Goal: Transaction & Acquisition: Purchase product/service

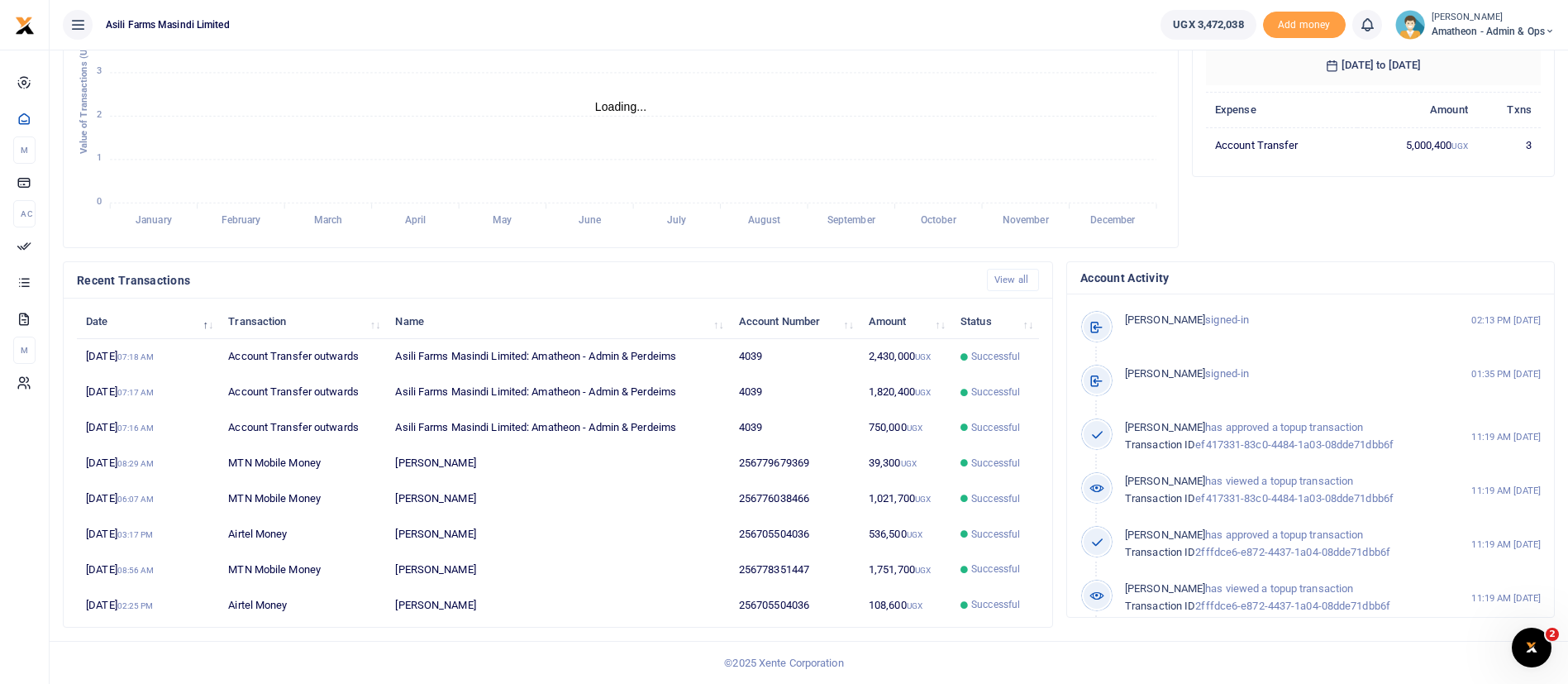
scroll to position [20, 20]
click at [1468, 33] on span "Amatheon - Admin & Ops" at bounding box center [1492, 31] width 123 height 15
click at [1471, 50] on link "Switch accounts" at bounding box center [1491, 59] width 131 height 23
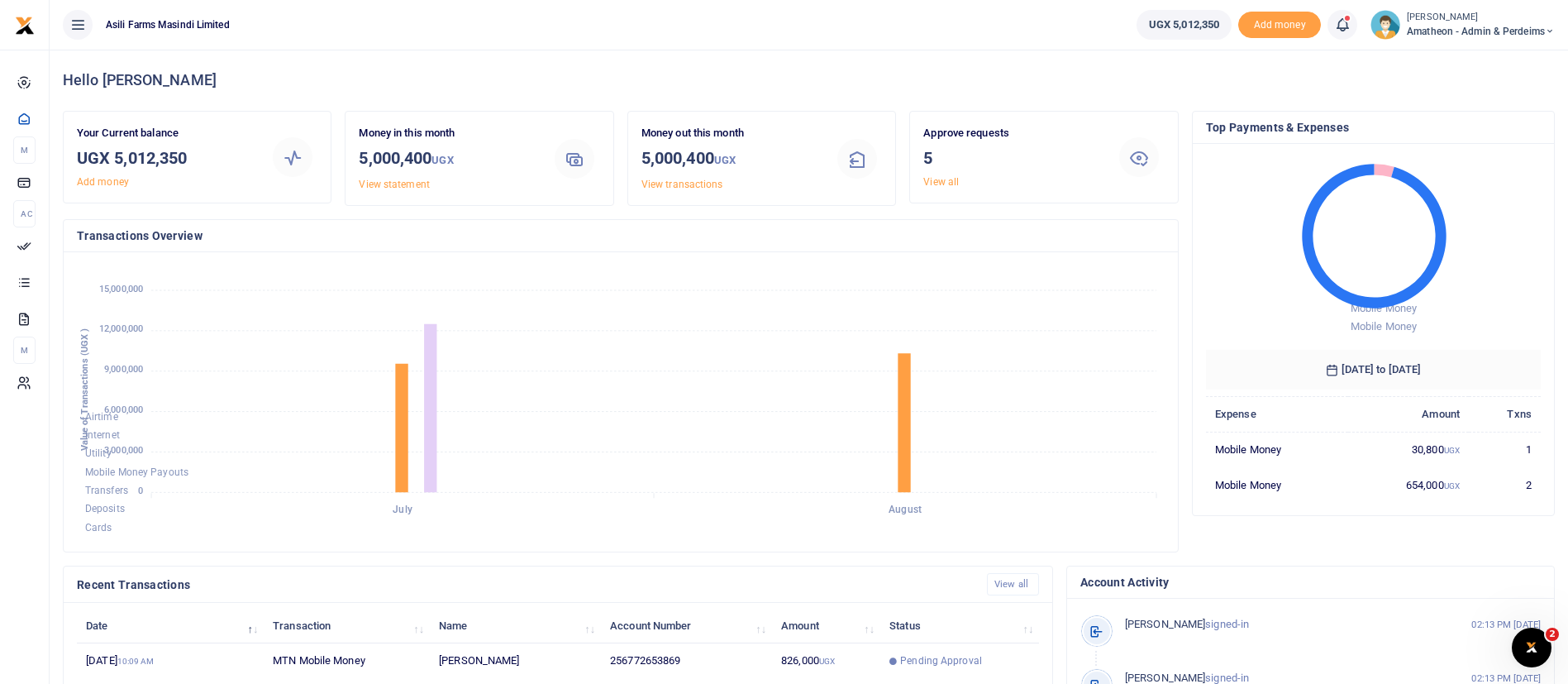
scroll to position [304, 0]
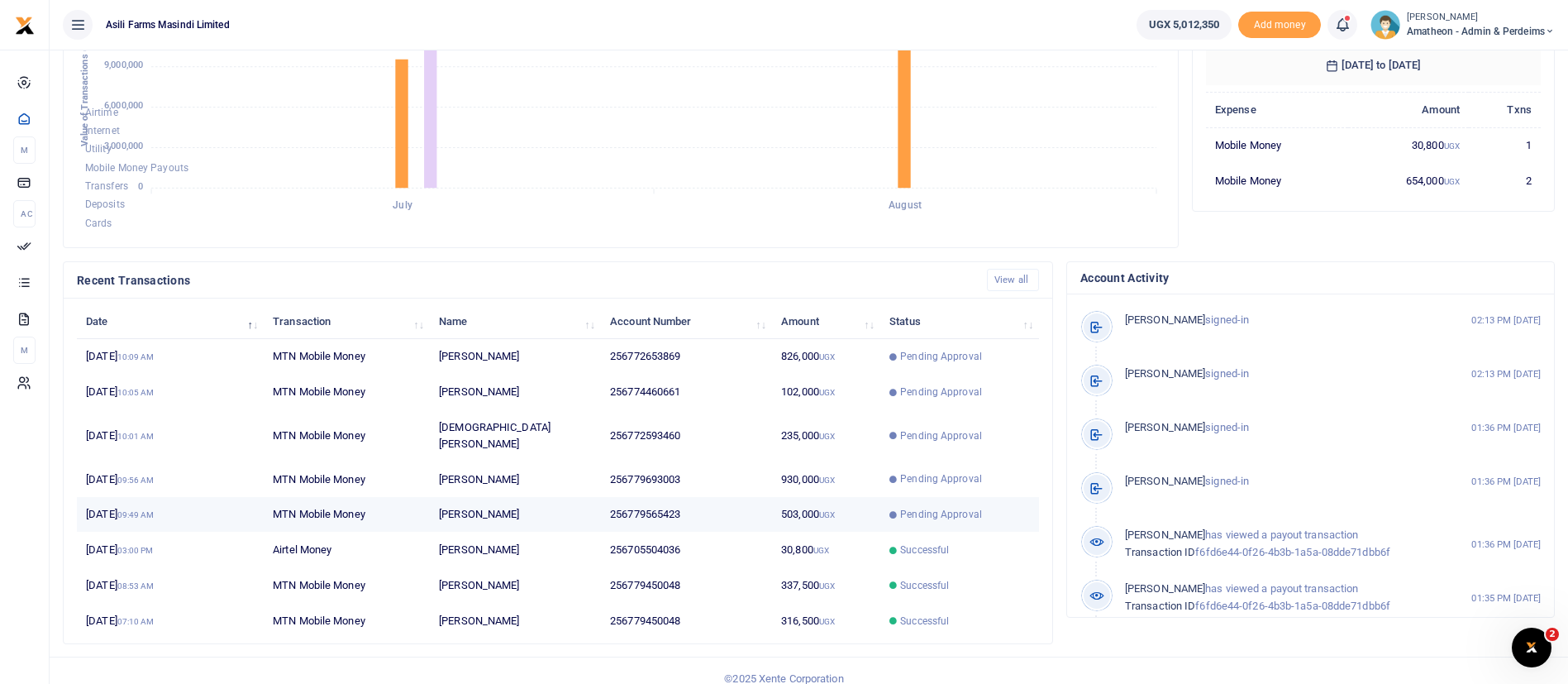
click at [760, 497] on td "256779565423" at bounding box center [685, 514] width 171 height 36
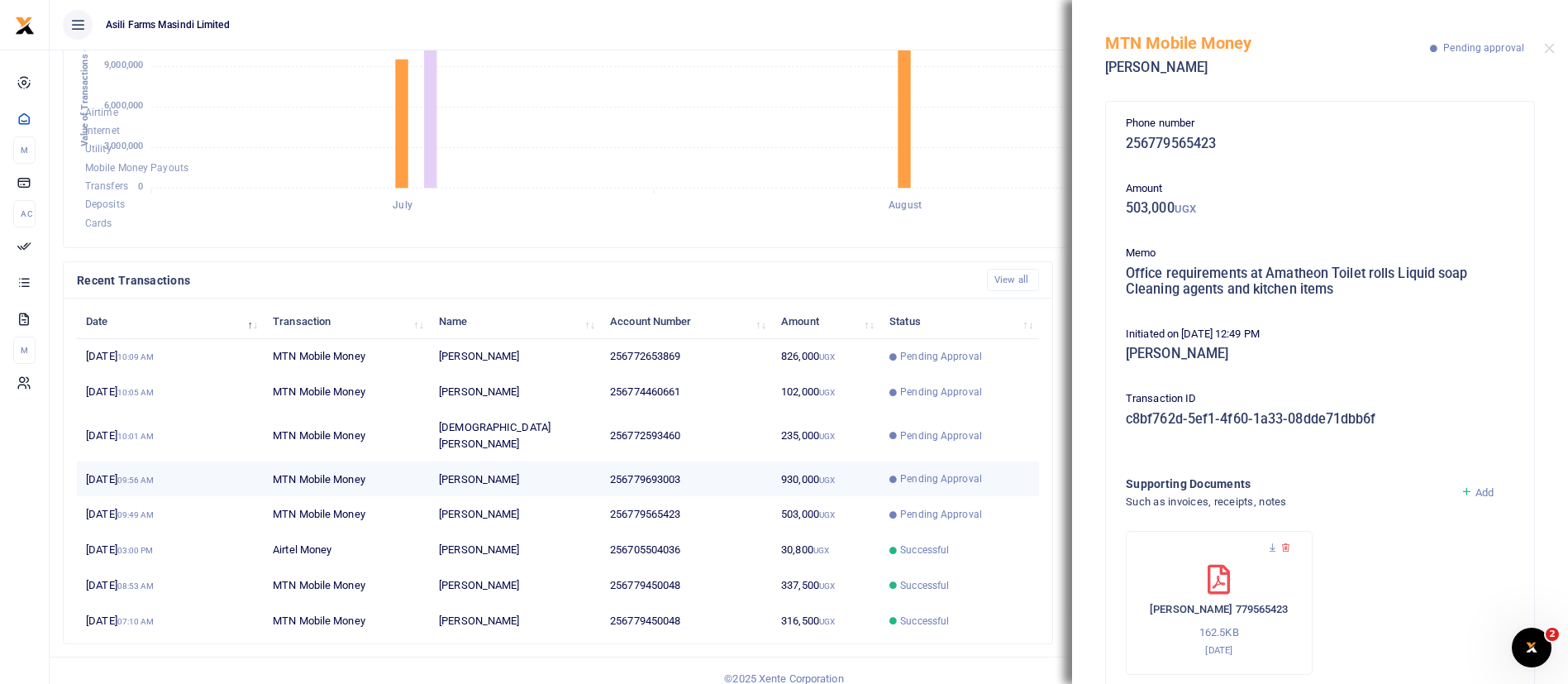
click at [562, 461] on td "Innocent Odongkara" at bounding box center [515, 479] width 171 height 36
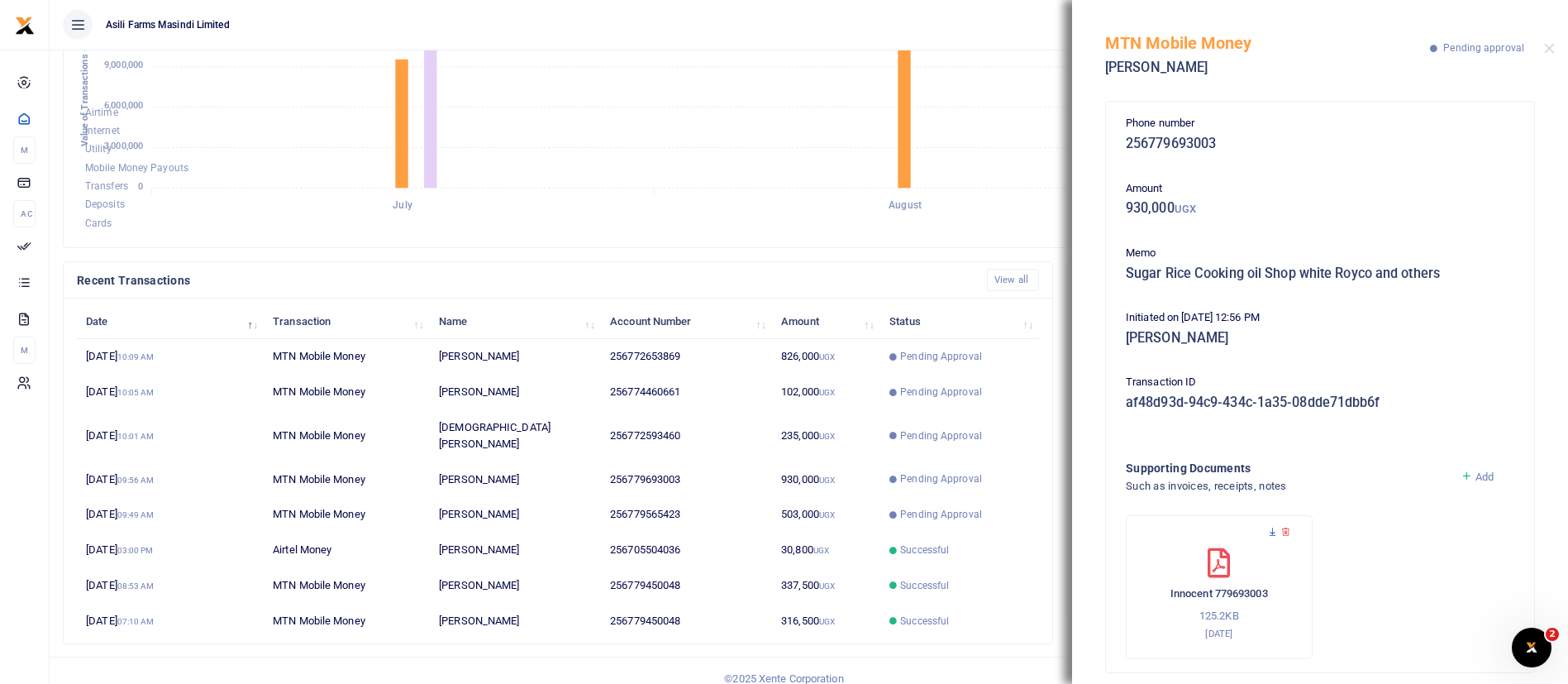
click at [1274, 531] on icon at bounding box center [1272, 532] width 11 height 11
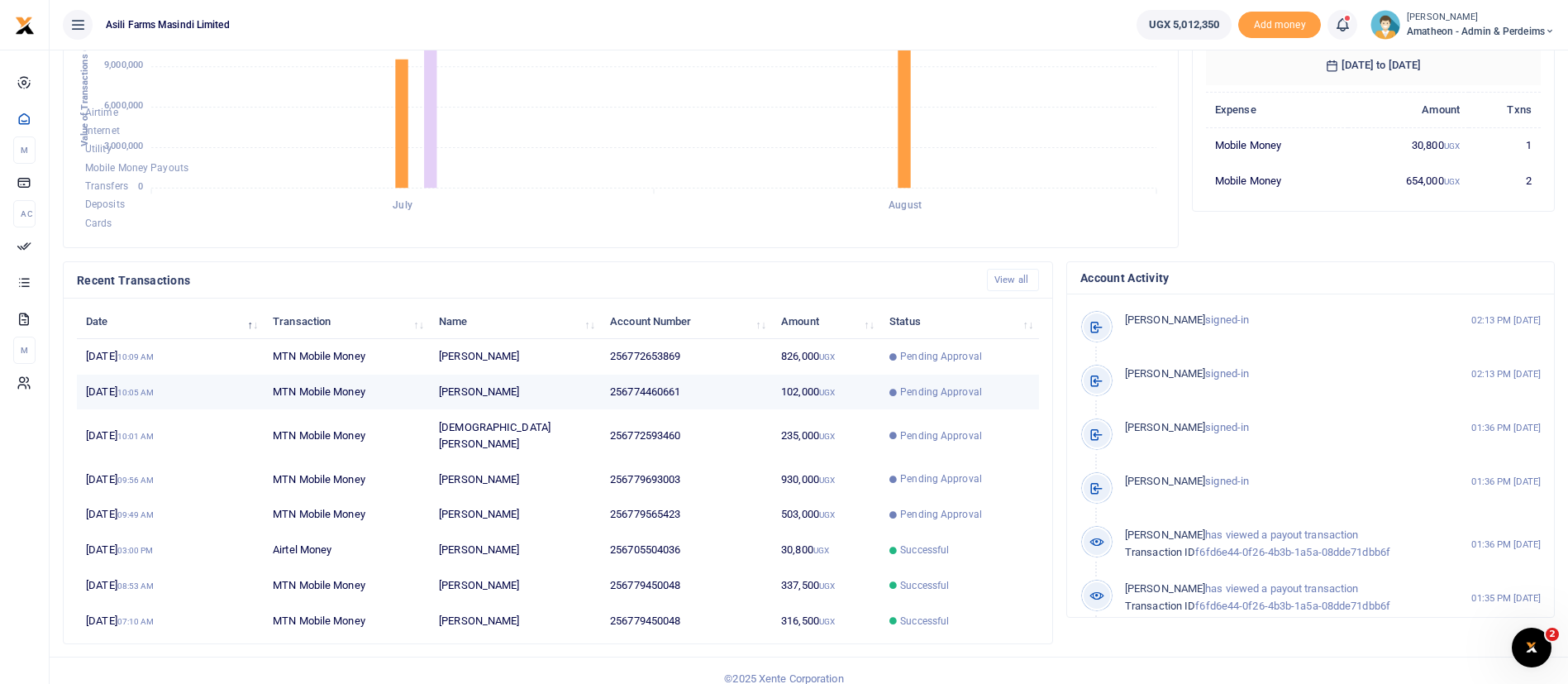
click at [895, 391] on icon at bounding box center [893, 393] width 7 height 7
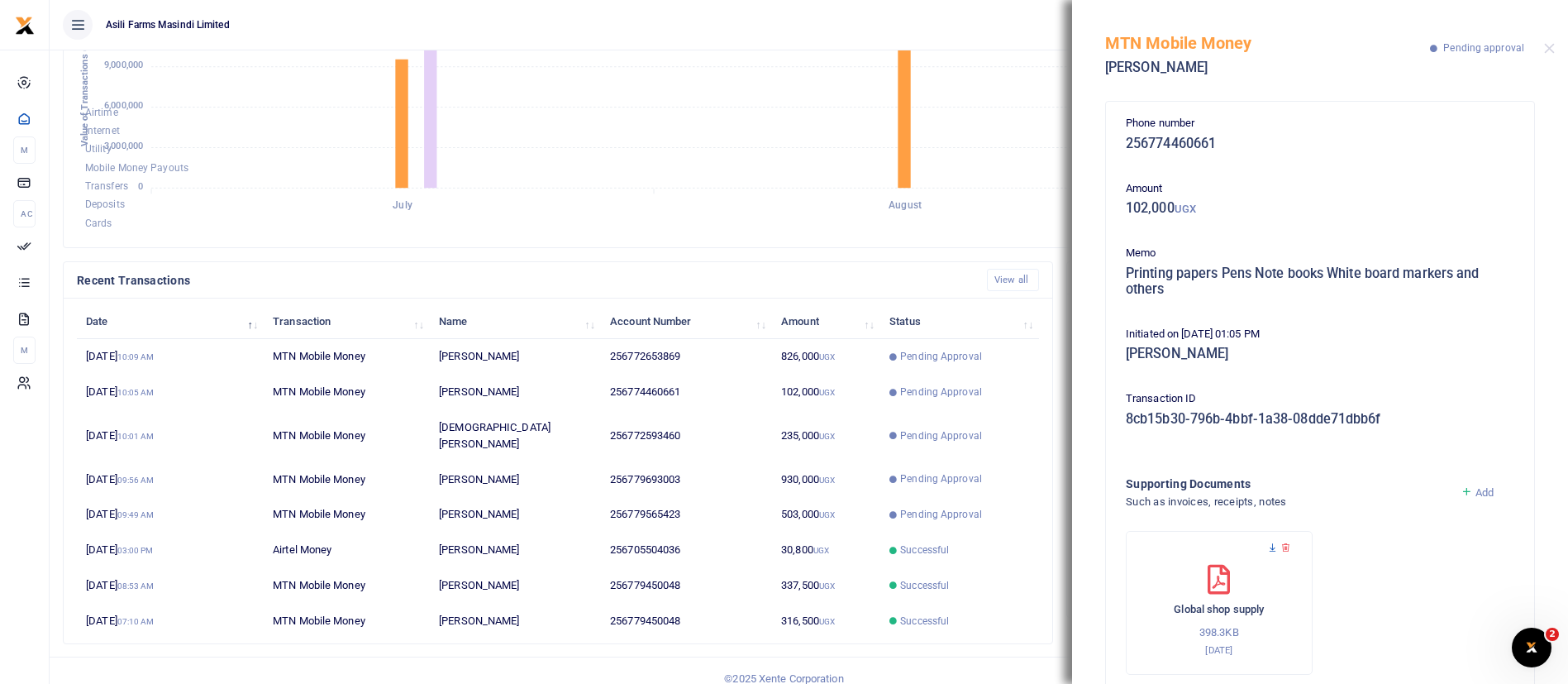
click at [1272, 549] on icon at bounding box center [1272, 548] width 11 height 11
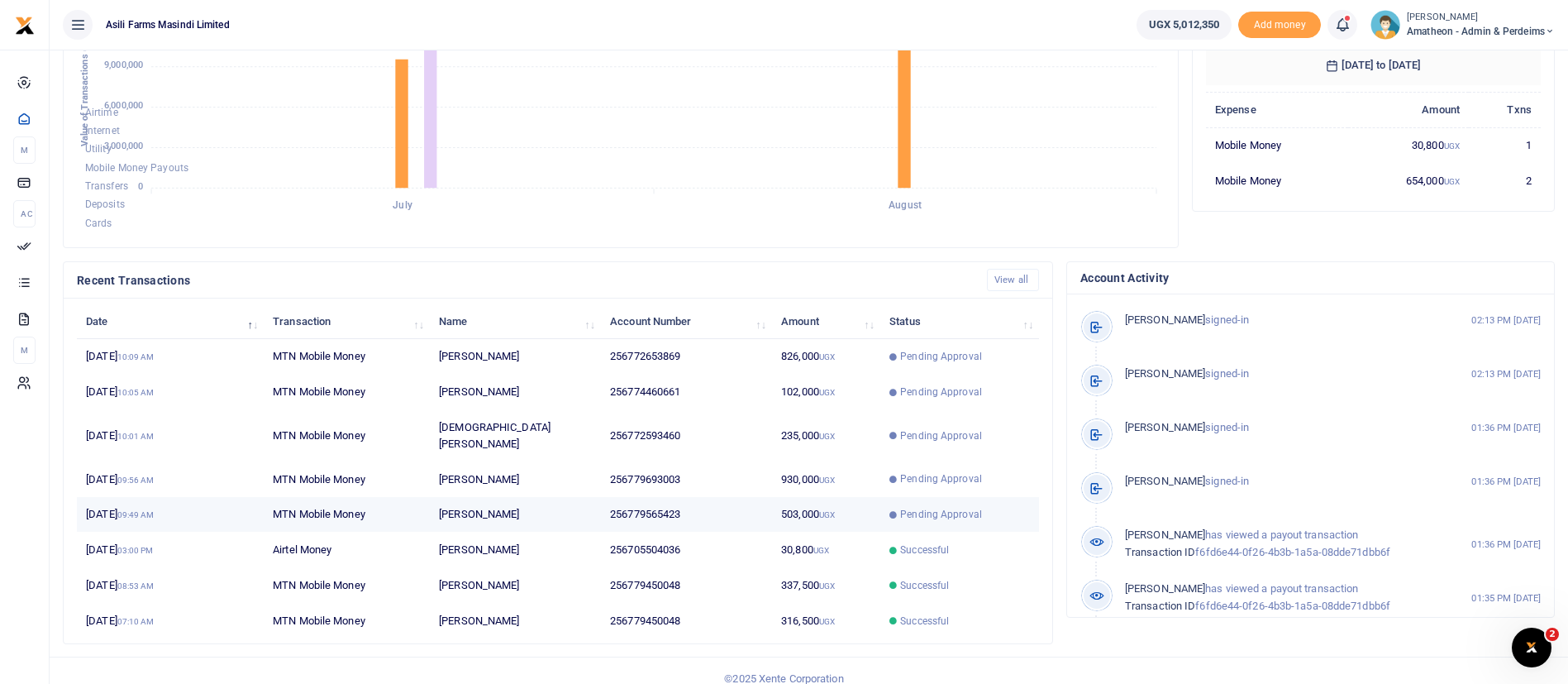
click at [886, 510] on td "Pending Approval" at bounding box center [959, 514] width 159 height 36
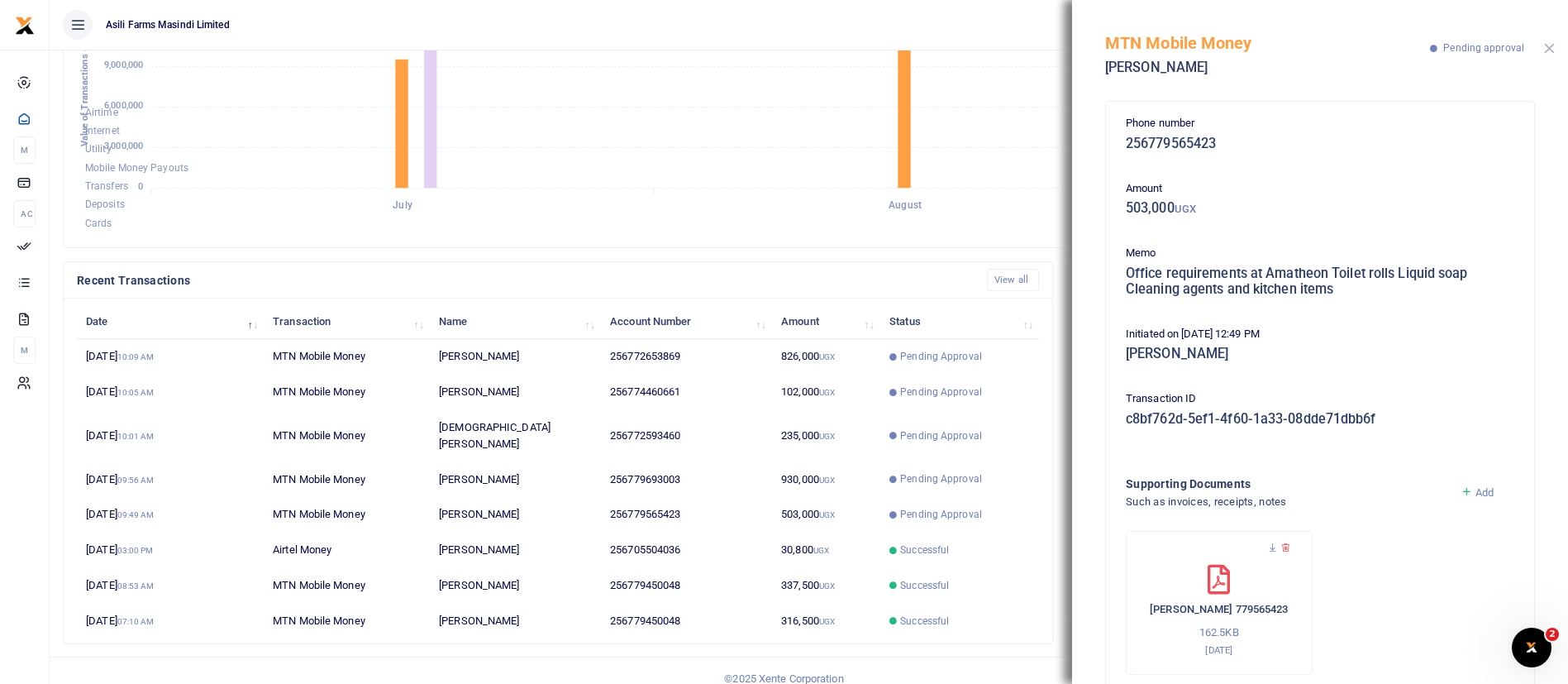
click at [1552, 48] on button "Close" at bounding box center [1549, 48] width 11 height 11
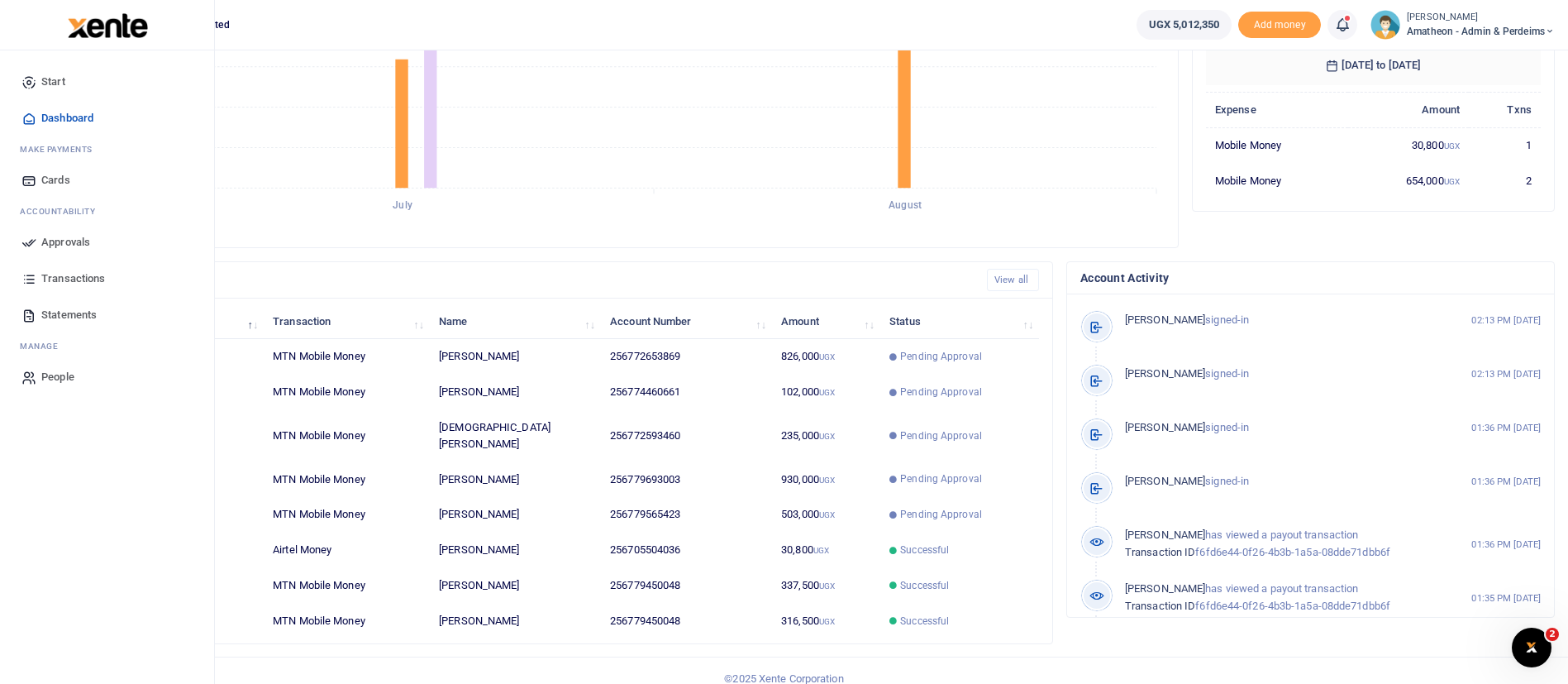
click at [57, 247] on span "Approvals" at bounding box center [65, 242] width 48 height 16
click at [58, 241] on span "Approvals" at bounding box center [65, 242] width 48 height 16
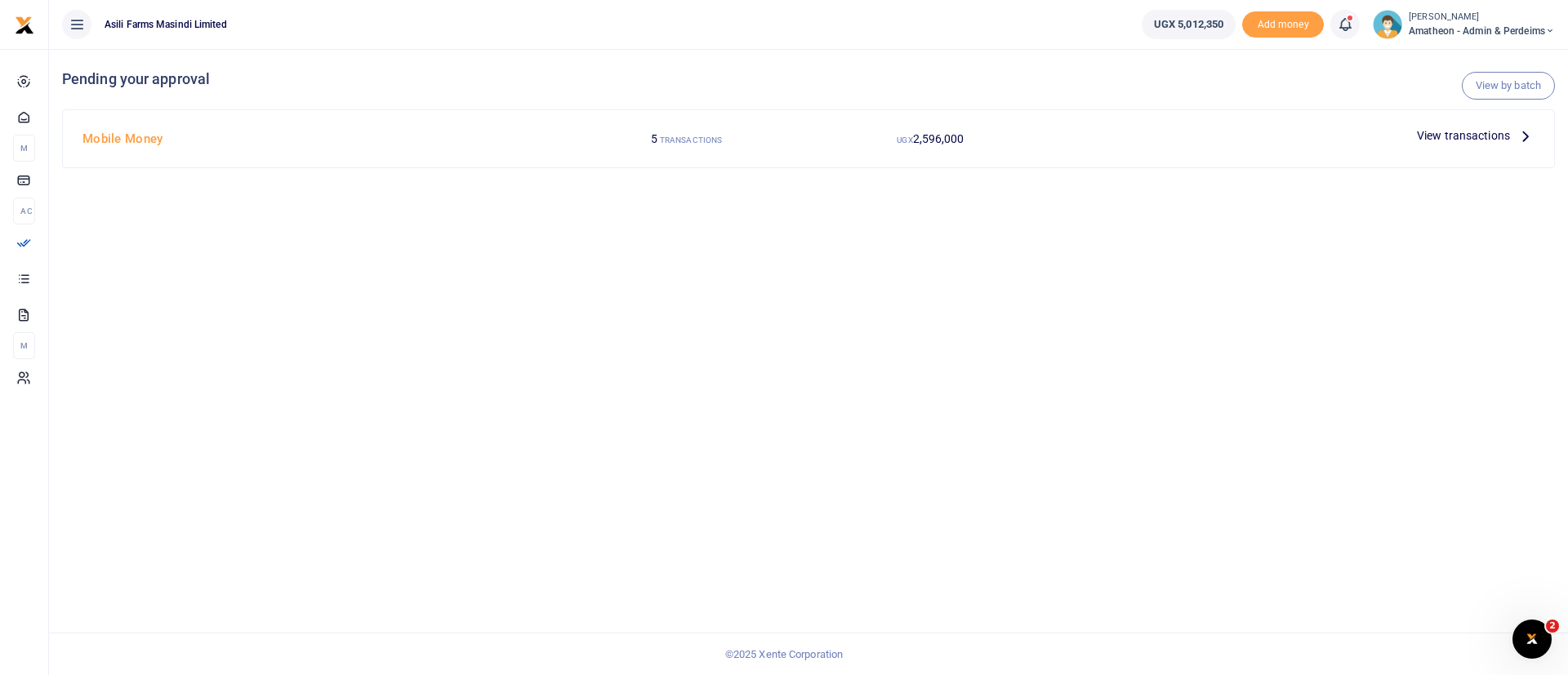
click at [1427, 132] on span "View transactions" at bounding box center [1463, 135] width 93 height 18
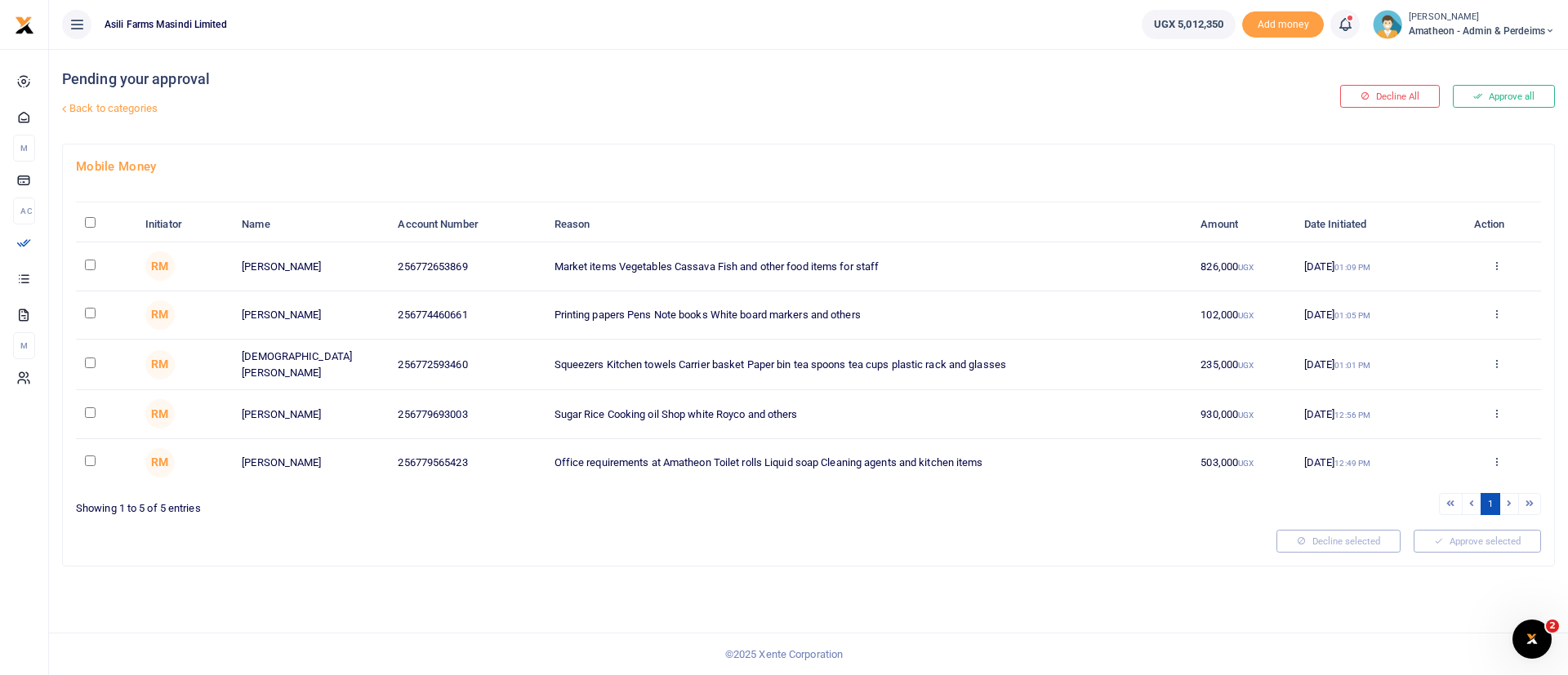
click at [92, 224] on input "\a \a : activate to sort column descending" at bounding box center [90, 223] width 11 height 11
checkbox input "true"
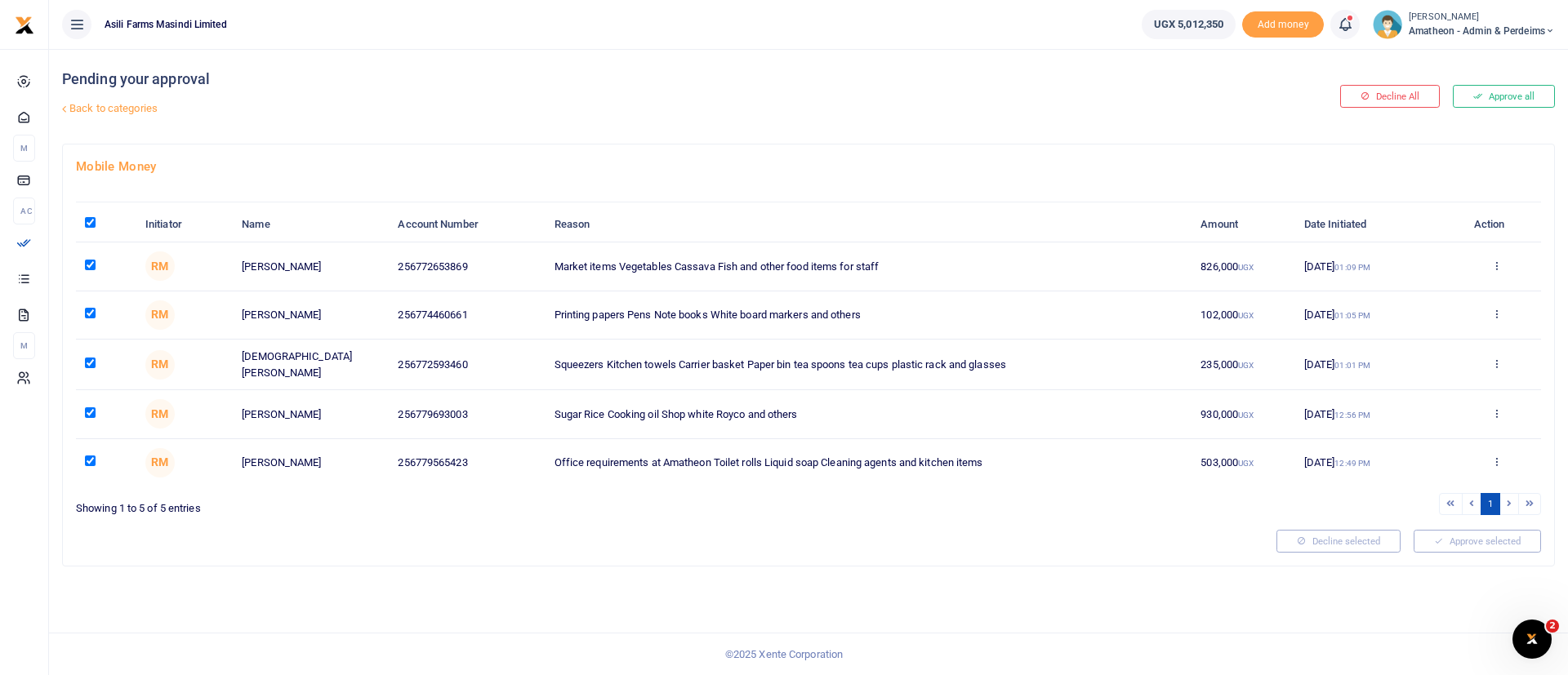
checkbox input "true"
click at [1463, 534] on button "Approve selected (5)" at bounding box center [1472, 541] width 139 height 23
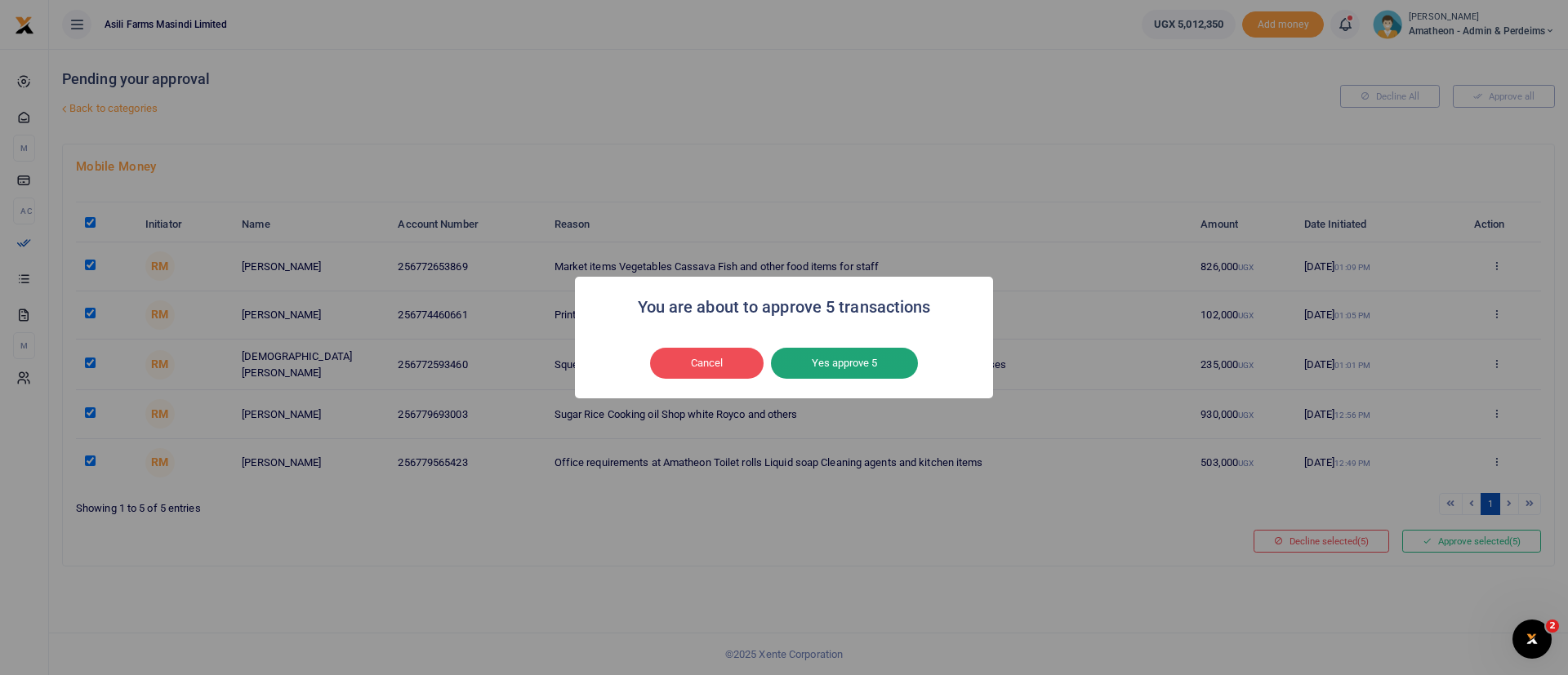
click at [870, 360] on button "Yes approve 5" at bounding box center [844, 363] width 147 height 31
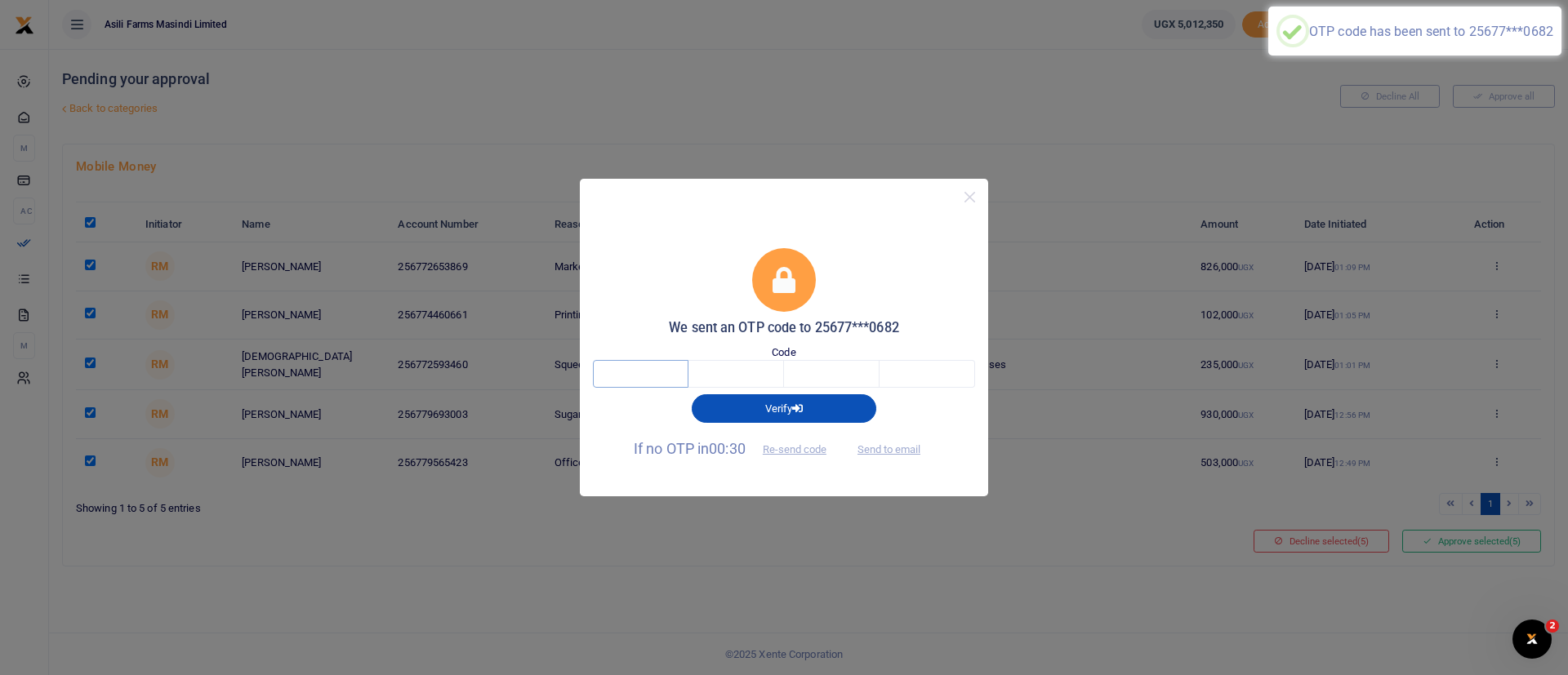
click at [676, 377] on input "text" at bounding box center [640, 373] width 96 height 28
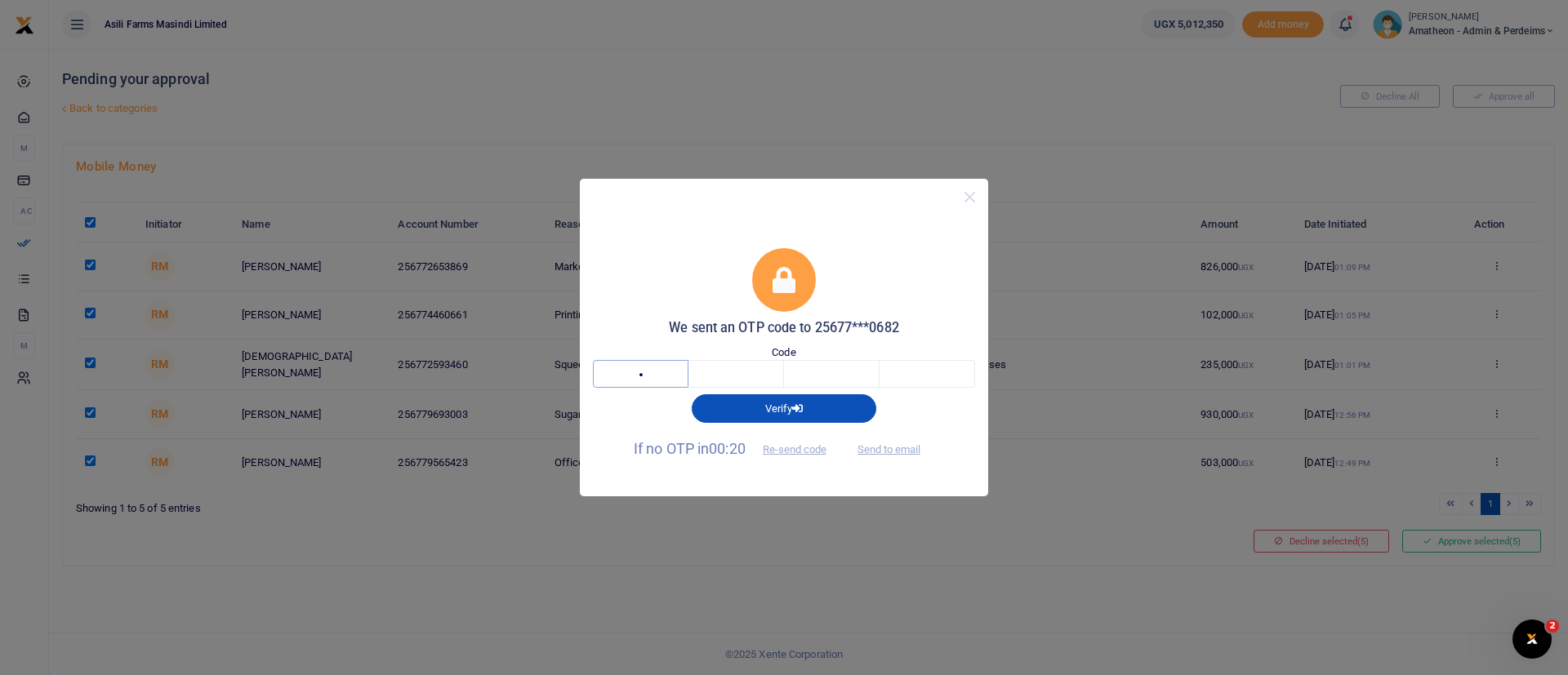
type input "2"
type input "4"
type input "2"
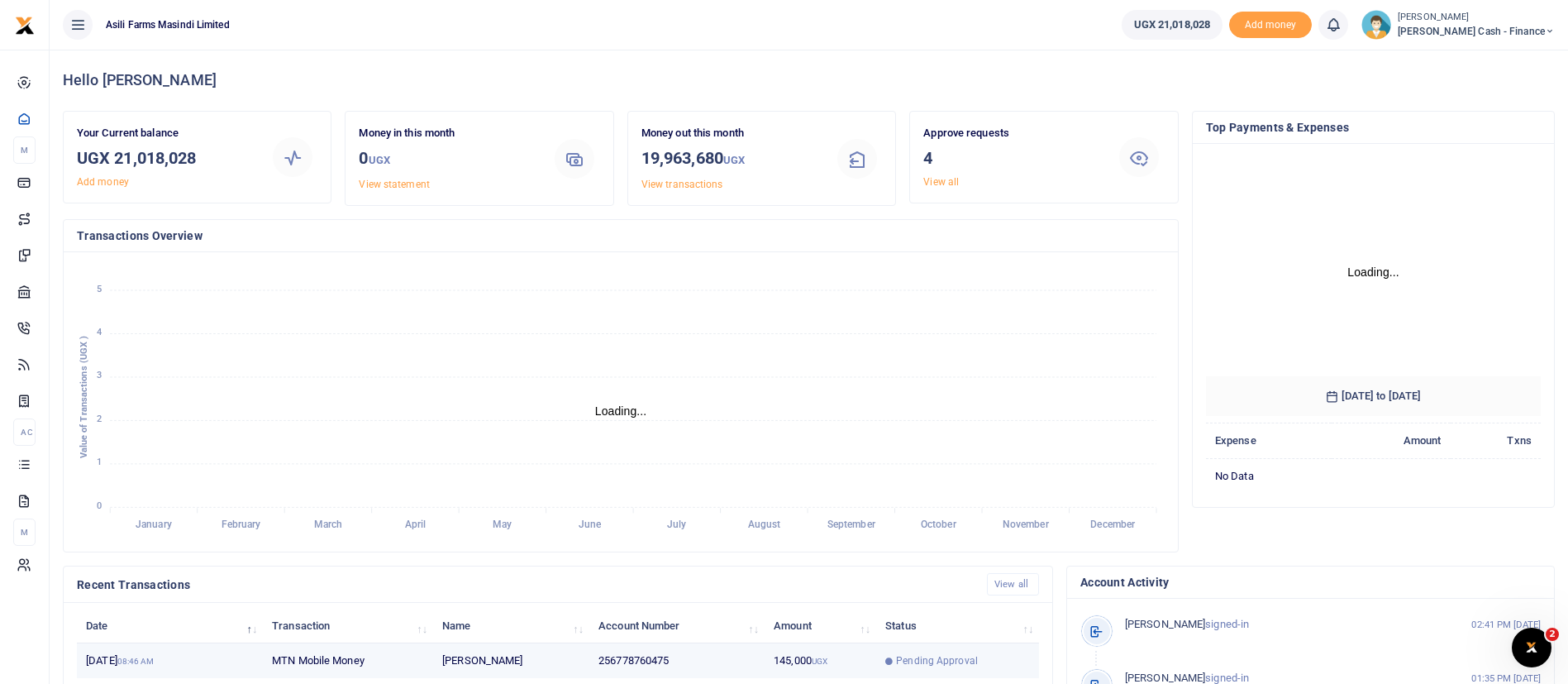
click at [955, 645] on td "Pending Approval" at bounding box center [957, 660] width 162 height 36
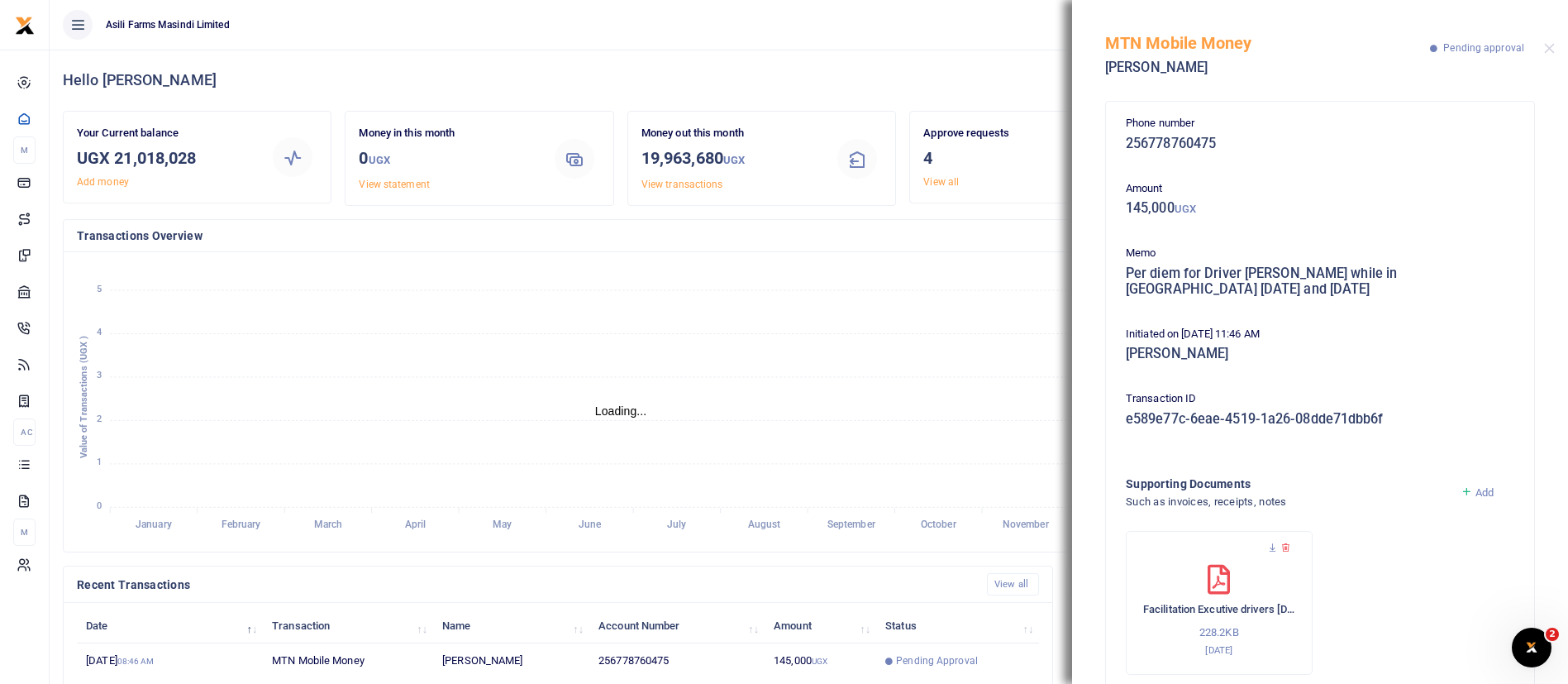
scroll to position [20, 20]
click at [1270, 547] on icon at bounding box center [1272, 548] width 11 height 11
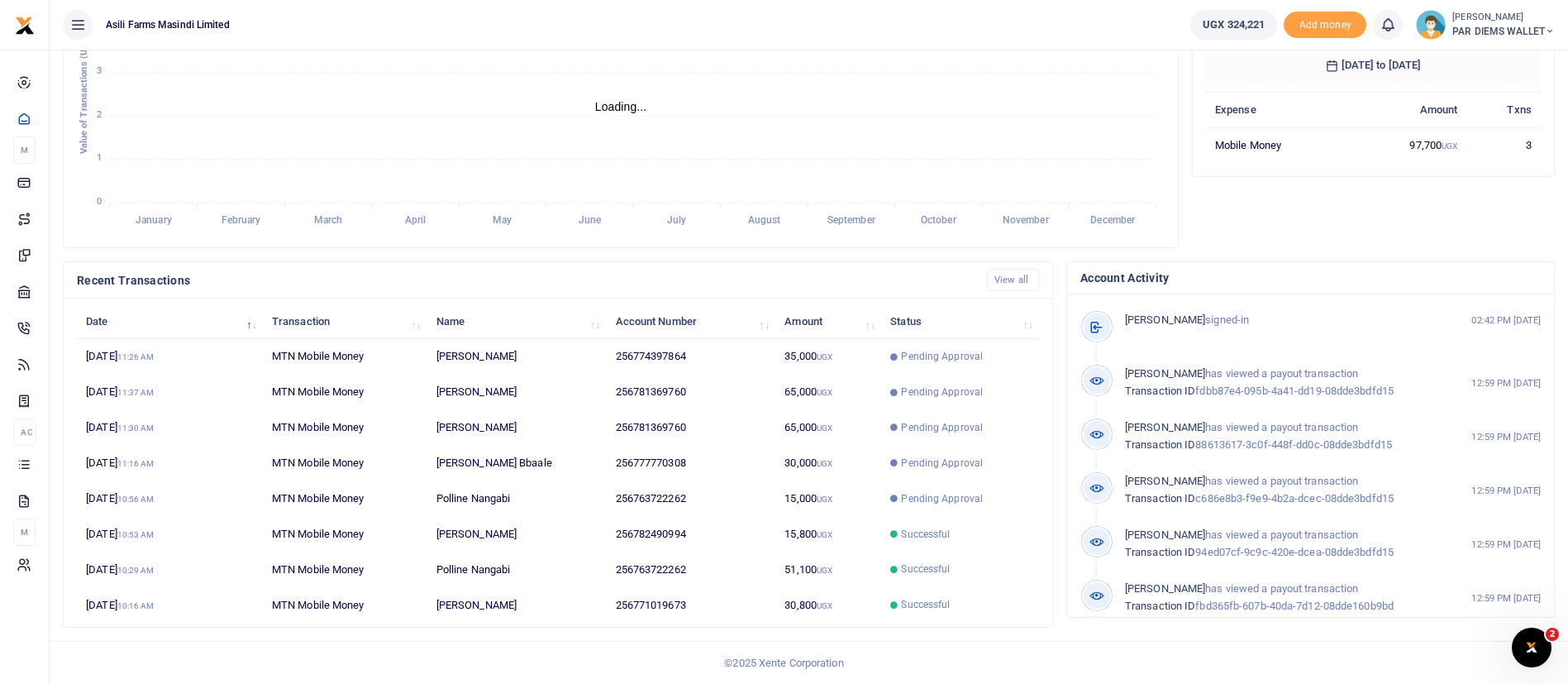
scroll to position [20, 20]
click at [1482, 39] on div "Constantine Dusenge PAR DIEMS WALLET" at bounding box center [1485, 25] width 139 height 30
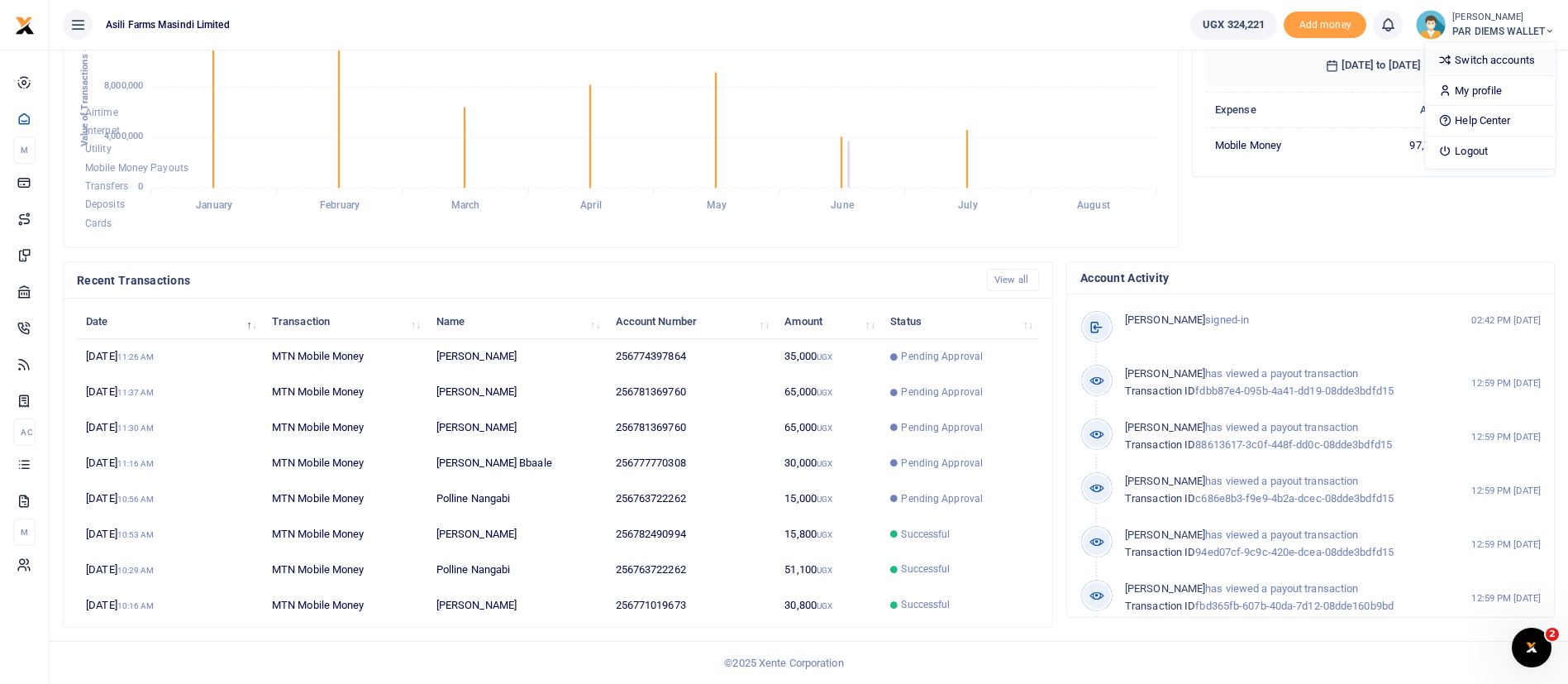
click at [1478, 57] on link "Switch accounts" at bounding box center [1490, 59] width 131 height 23
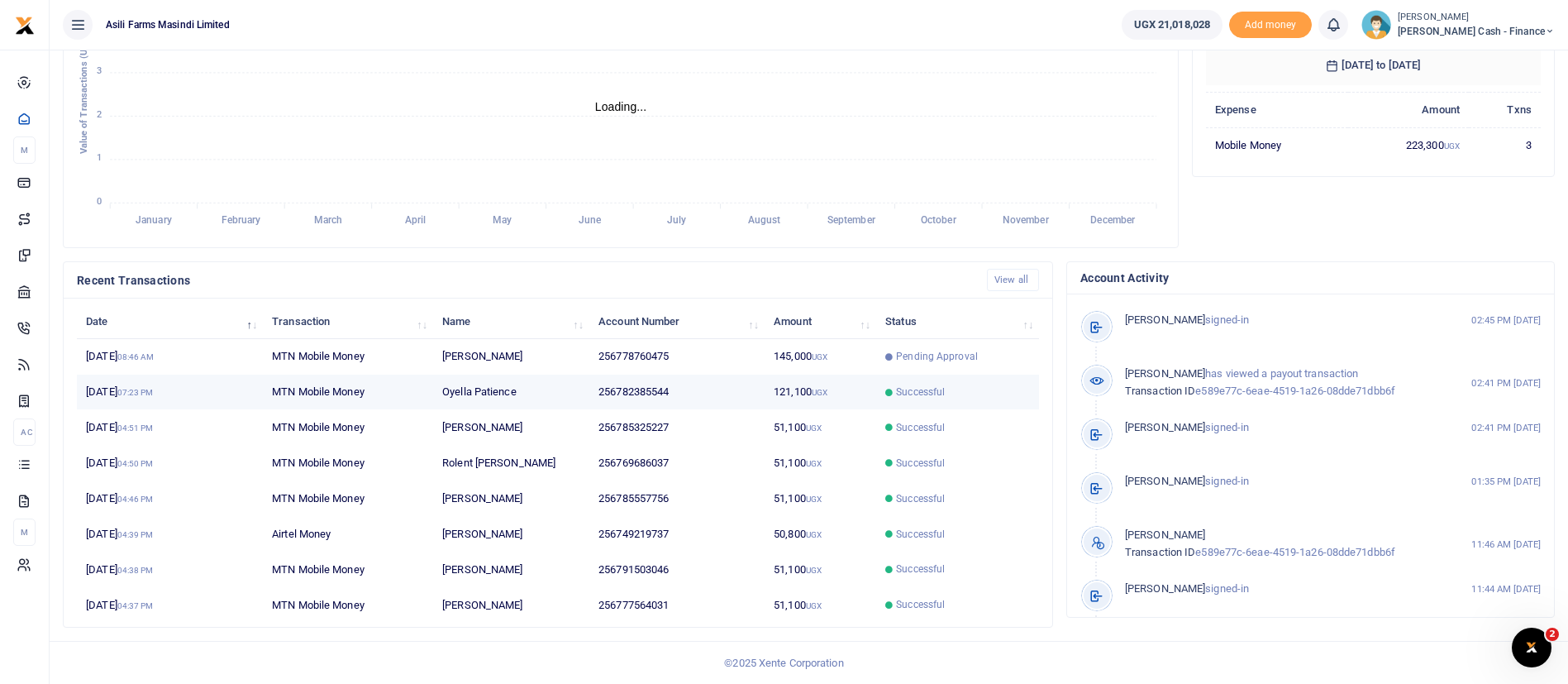
scroll to position [20, 20]
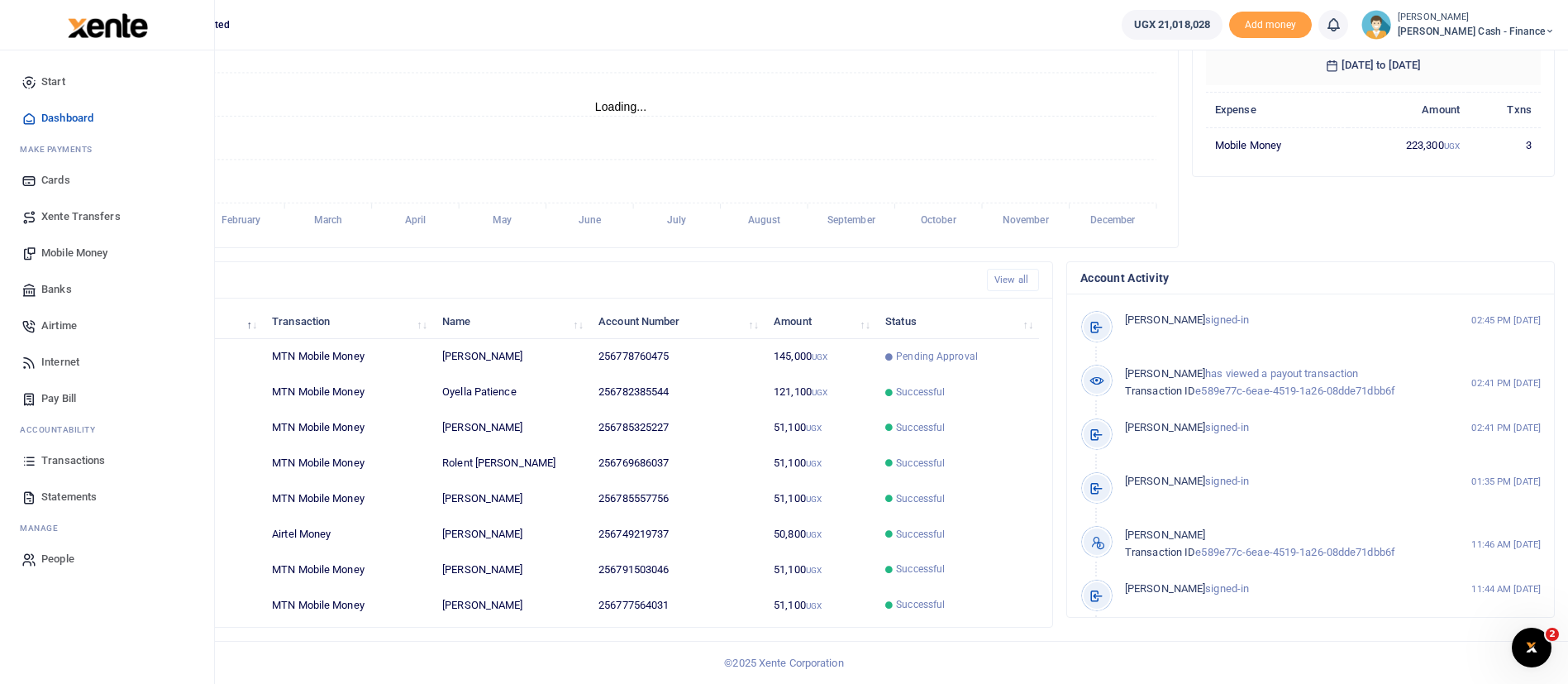
click at [74, 459] on span "Transactions" at bounding box center [73, 460] width 64 height 16
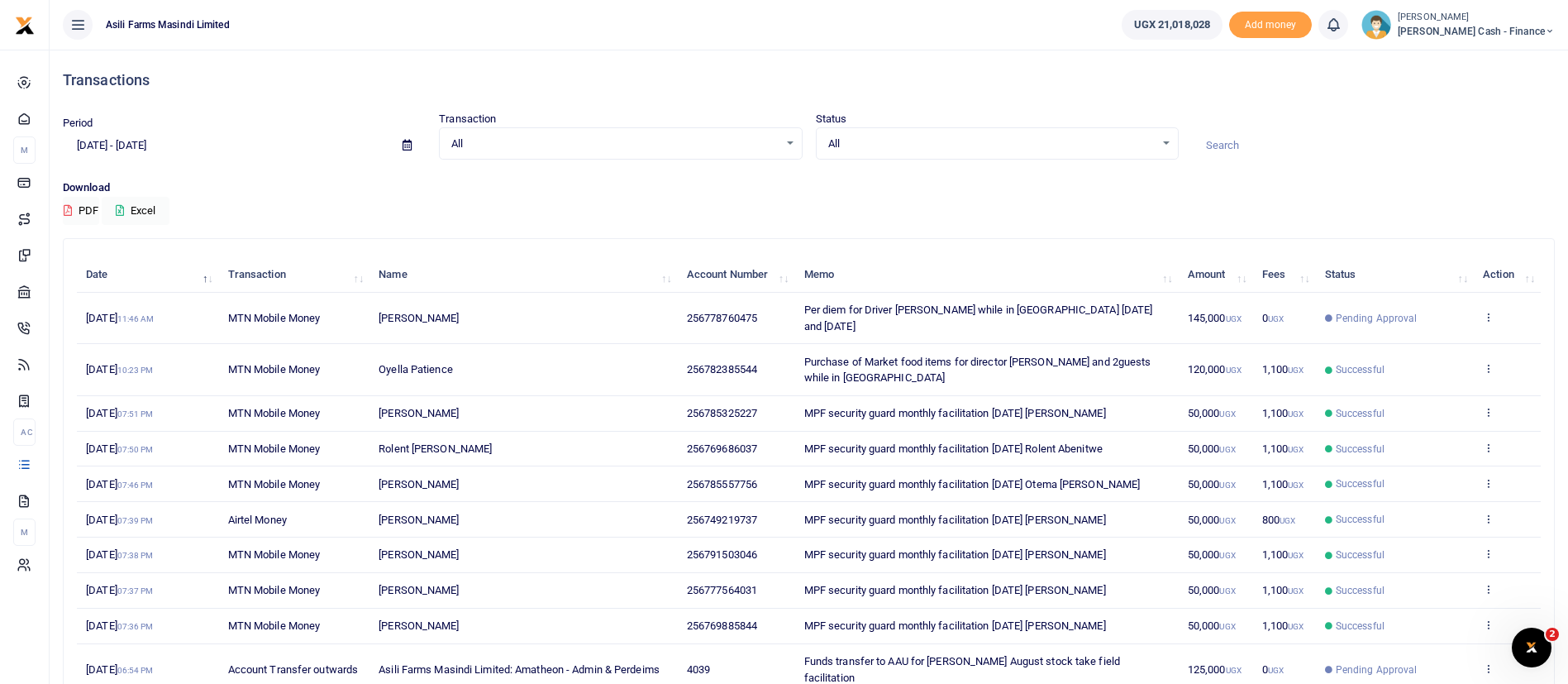
scroll to position [92, 0]
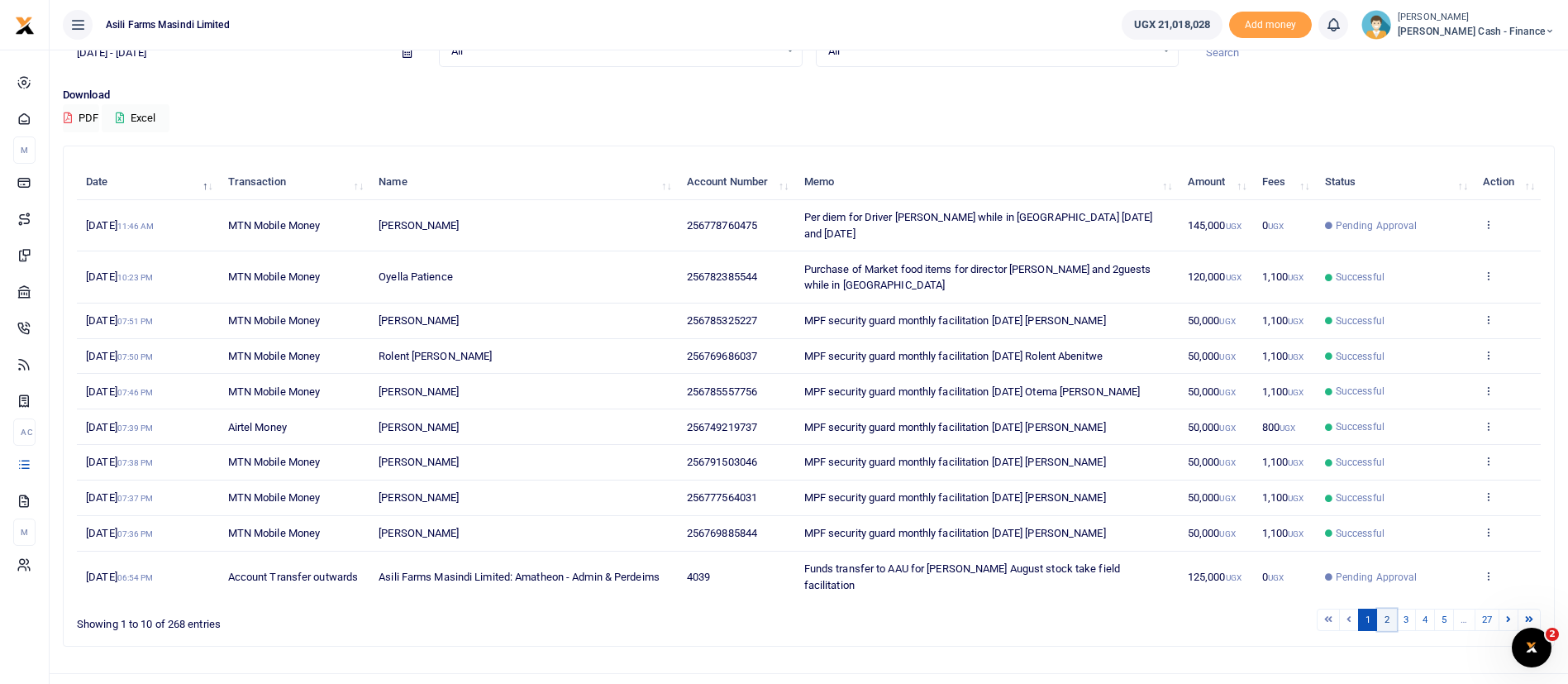
click at [1386, 608] on link "2" at bounding box center [1387, 619] width 20 height 22
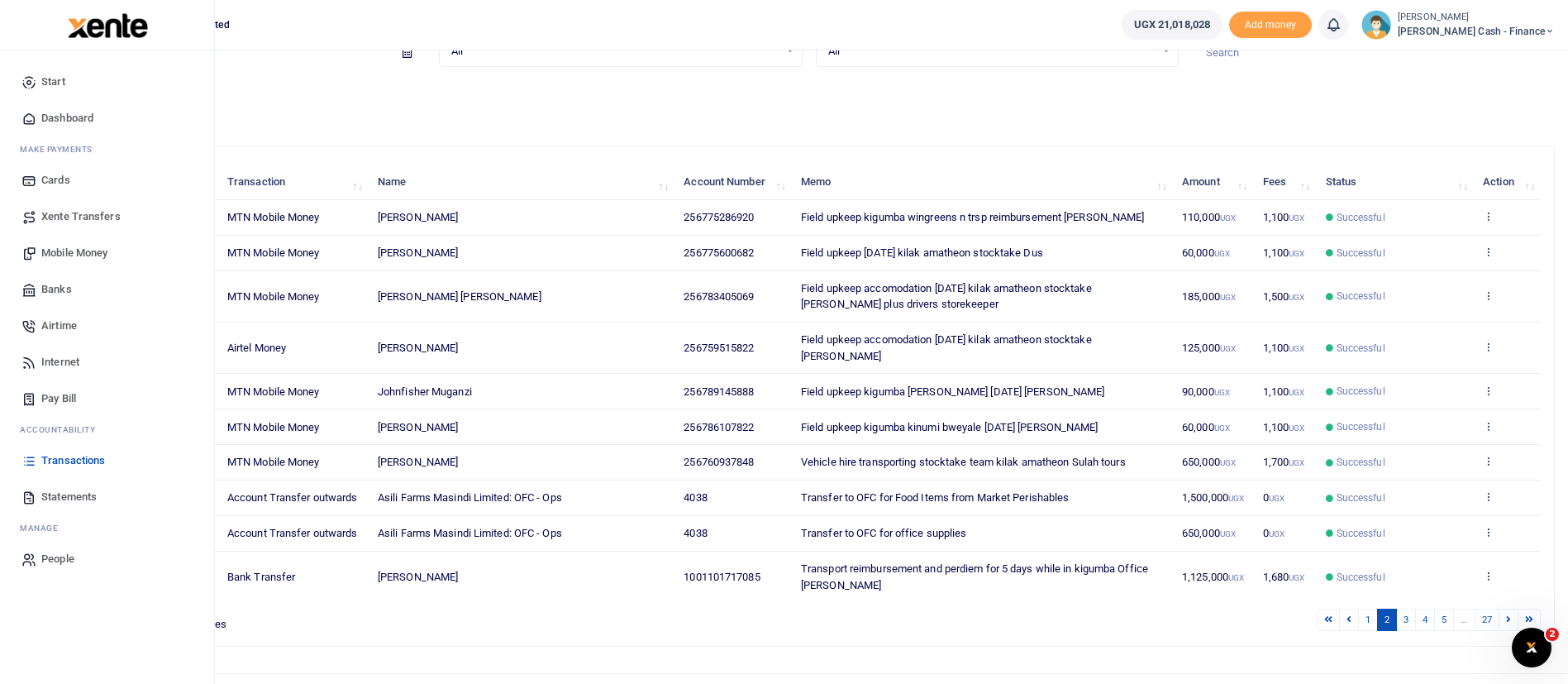
click at [89, 250] on span "Mobile Money" at bounding box center [74, 253] width 66 height 16
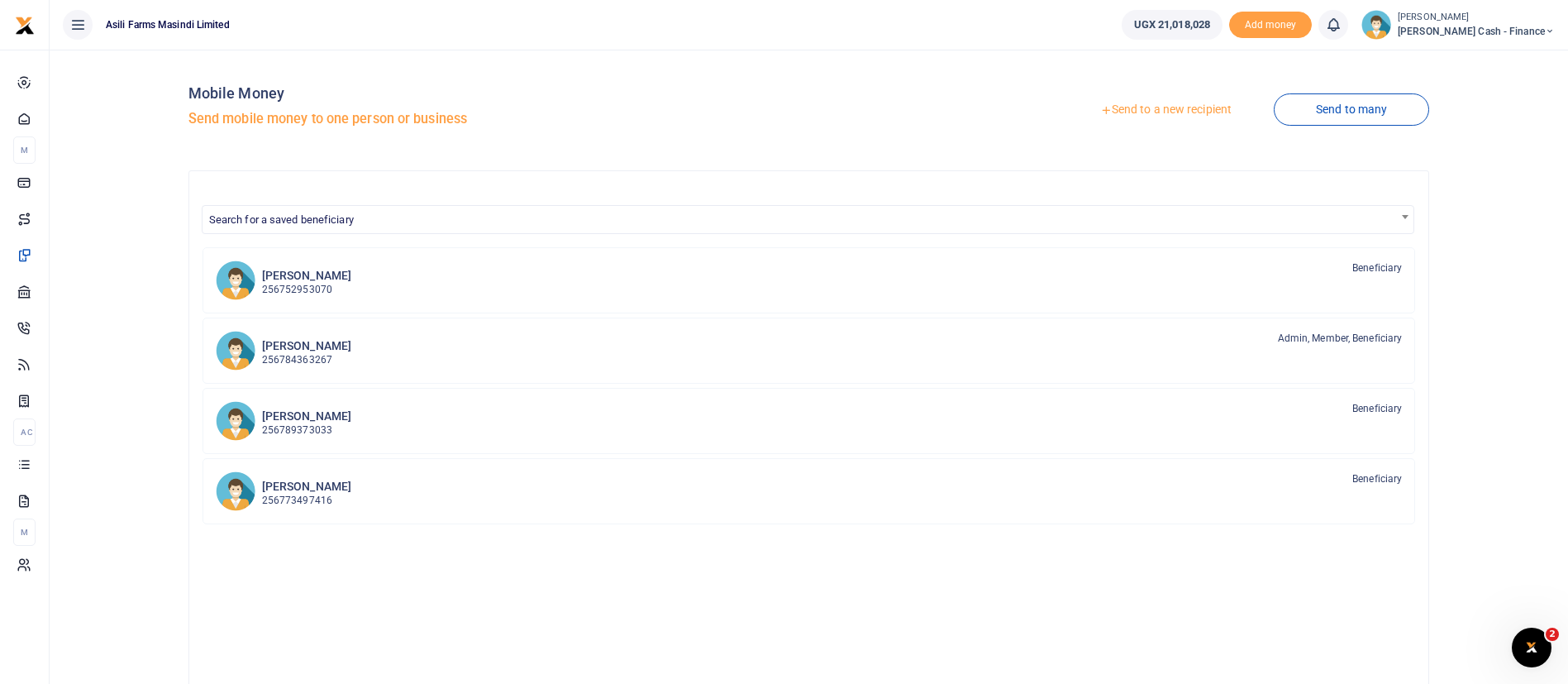
click at [1179, 110] on link "Send to a new recipient" at bounding box center [1166, 110] width 215 height 30
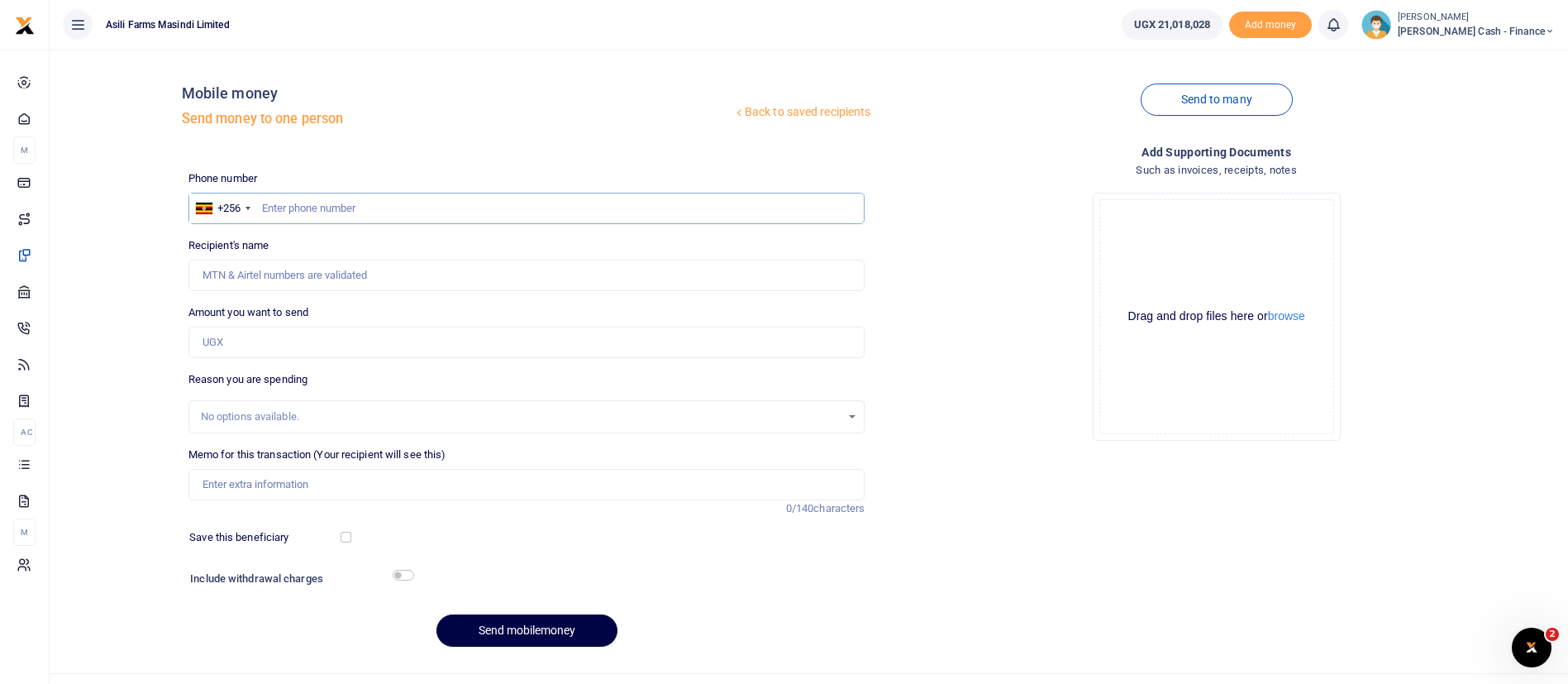
click at [337, 219] on input "text" at bounding box center [527, 208] width 677 height 31
type input "772905281"
type input "[PERSON_NAME]"
type input "772905281"
click at [256, 339] on input "Amount you want to send" at bounding box center [527, 342] width 677 height 31
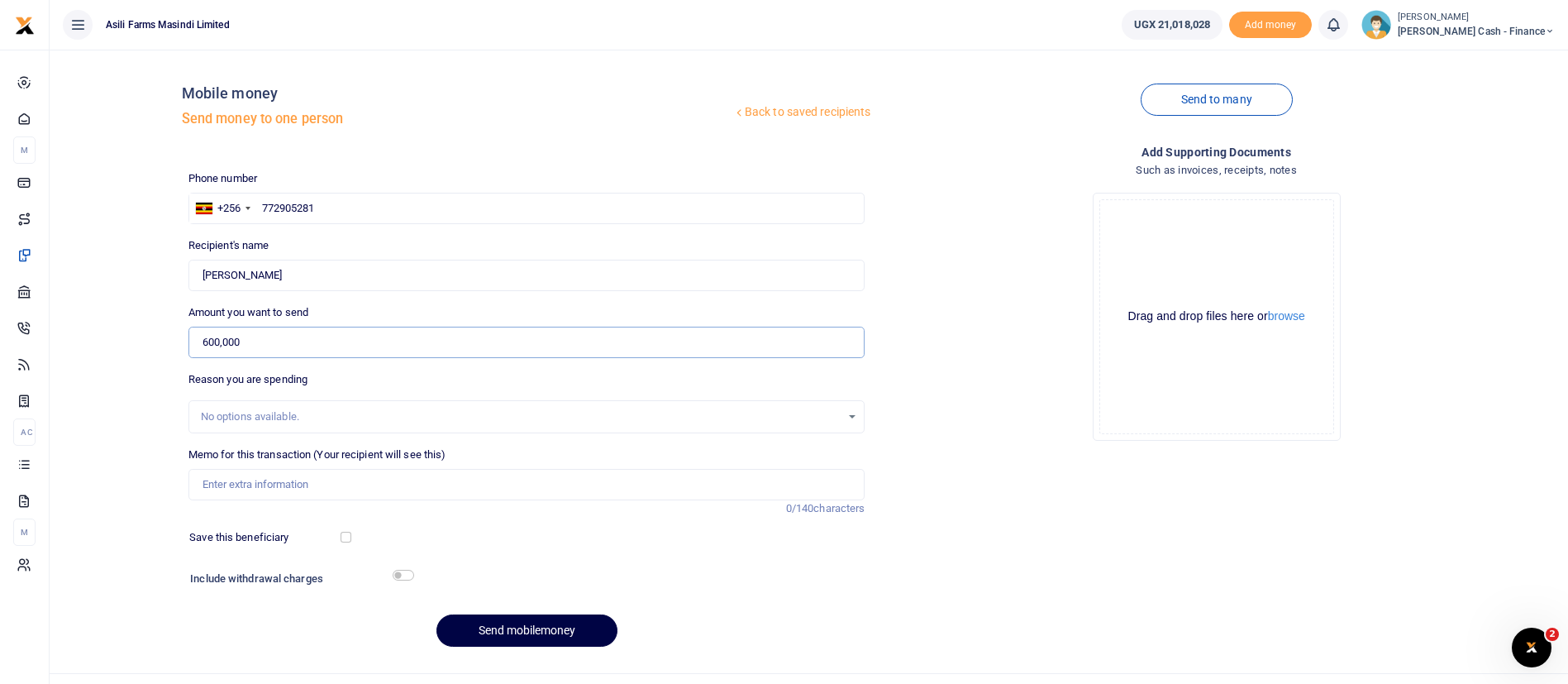
type input "600,000"
click at [258, 487] on input "Memo for this transaction (Your recipient will see this)" at bounding box center [527, 484] width 677 height 31
click at [383, 487] on input "Market items and perishables for Kilak staff meals for the maonth of [DATE]" at bounding box center [527, 484] width 677 height 31
click at [494, 487] on input "Market items and perishables for MPF staff meals for the maonth of [DATE]" at bounding box center [527, 484] width 677 height 31
click at [543, 487] on input "Market items and perishables for MPF staff meals for the month of [DATE]" at bounding box center [527, 484] width 677 height 31
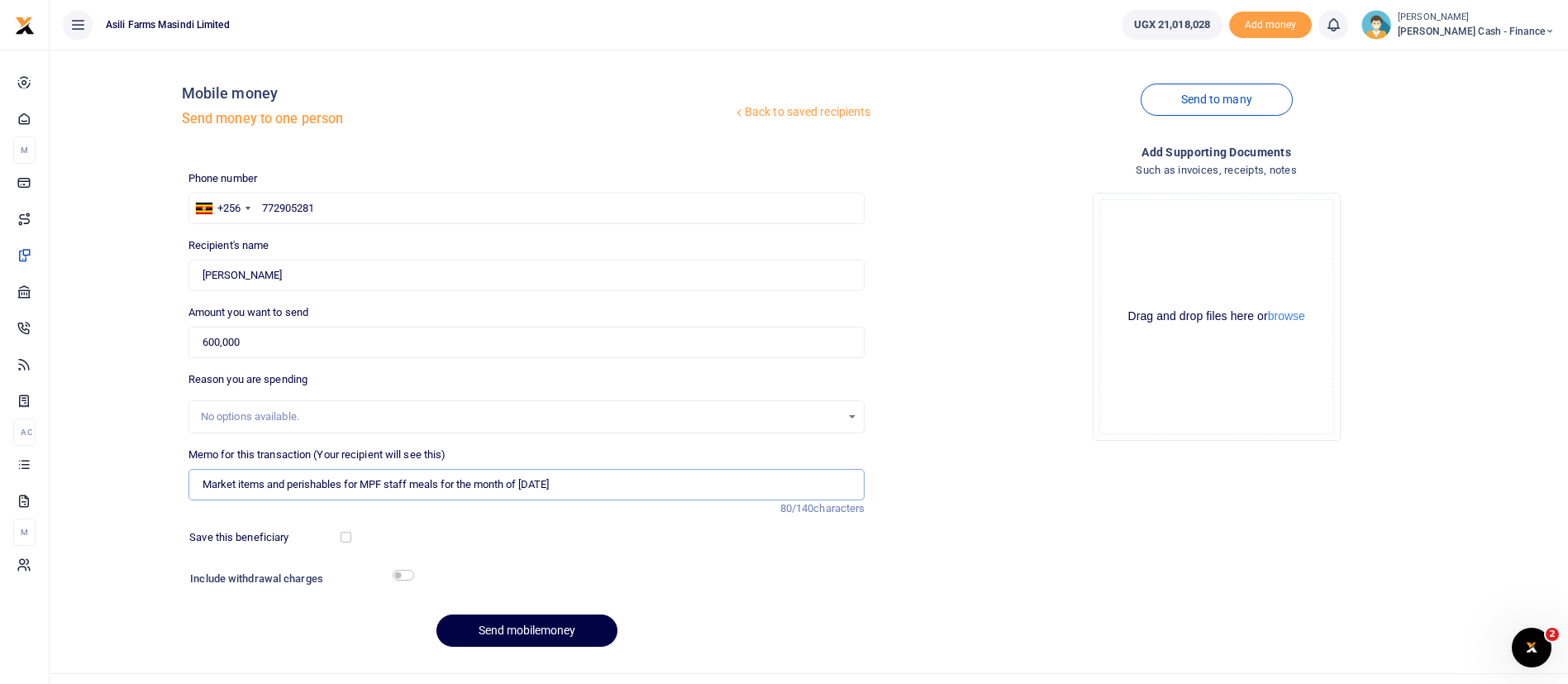
click at [616, 489] on input "Market items and perishables for MPF staff meals for the month of [DATE]" at bounding box center [527, 484] width 677 height 31
type input "Market items and perishables for MPF staff meals for the month of [DATE] part1"
click at [583, 626] on button "Send mobilemoney" at bounding box center [527, 630] width 181 height 32
click at [389, 193] on input "text" at bounding box center [527, 208] width 677 height 31
paste input "761,530"
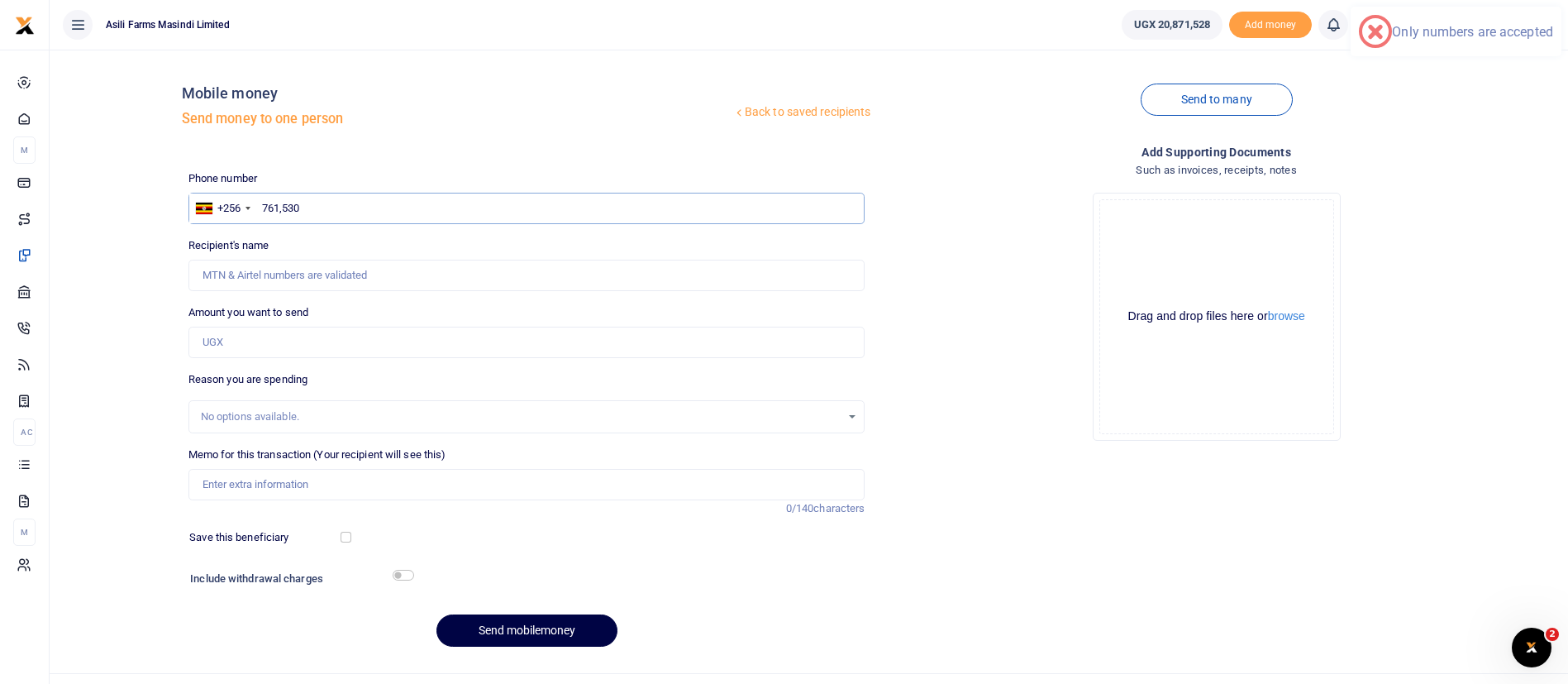
click at [319, 214] on input "761,530" at bounding box center [527, 208] width 677 height 31
type input "7"
paste input "761,530"
type input "7"
paste input "256772 555897"
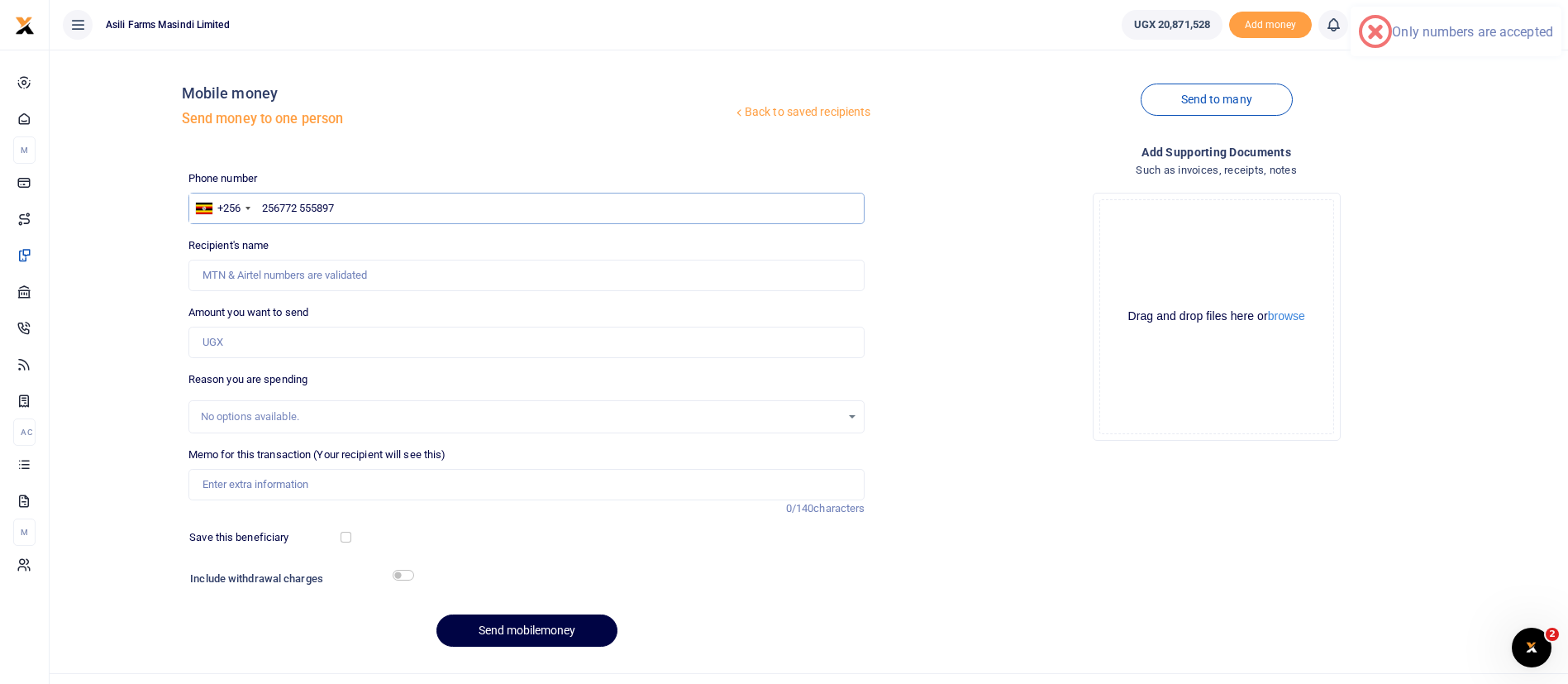
click at [302, 210] on input "256772 555897" at bounding box center [527, 208] width 677 height 31
type input "256772555897"
type input "Emmanuel Onyango"
click at [279, 212] on input "256772555897" at bounding box center [527, 208] width 677 height 31
type input "2772555897"
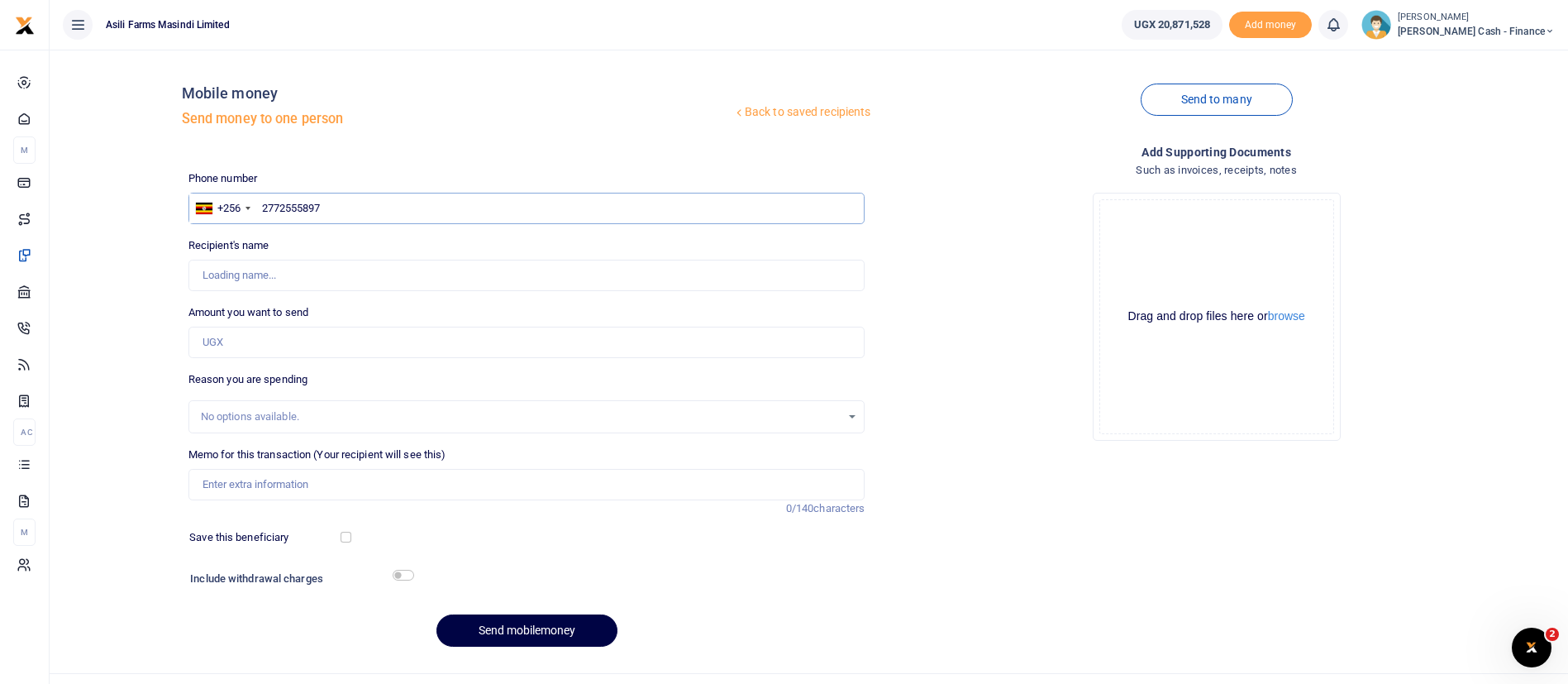
type input "772555897"
type input "Emmanuel Onyango"
type input "772555897"
click at [247, 342] on input "Amount you want to send" at bounding box center [527, 342] width 677 height 31
type input "500,000"
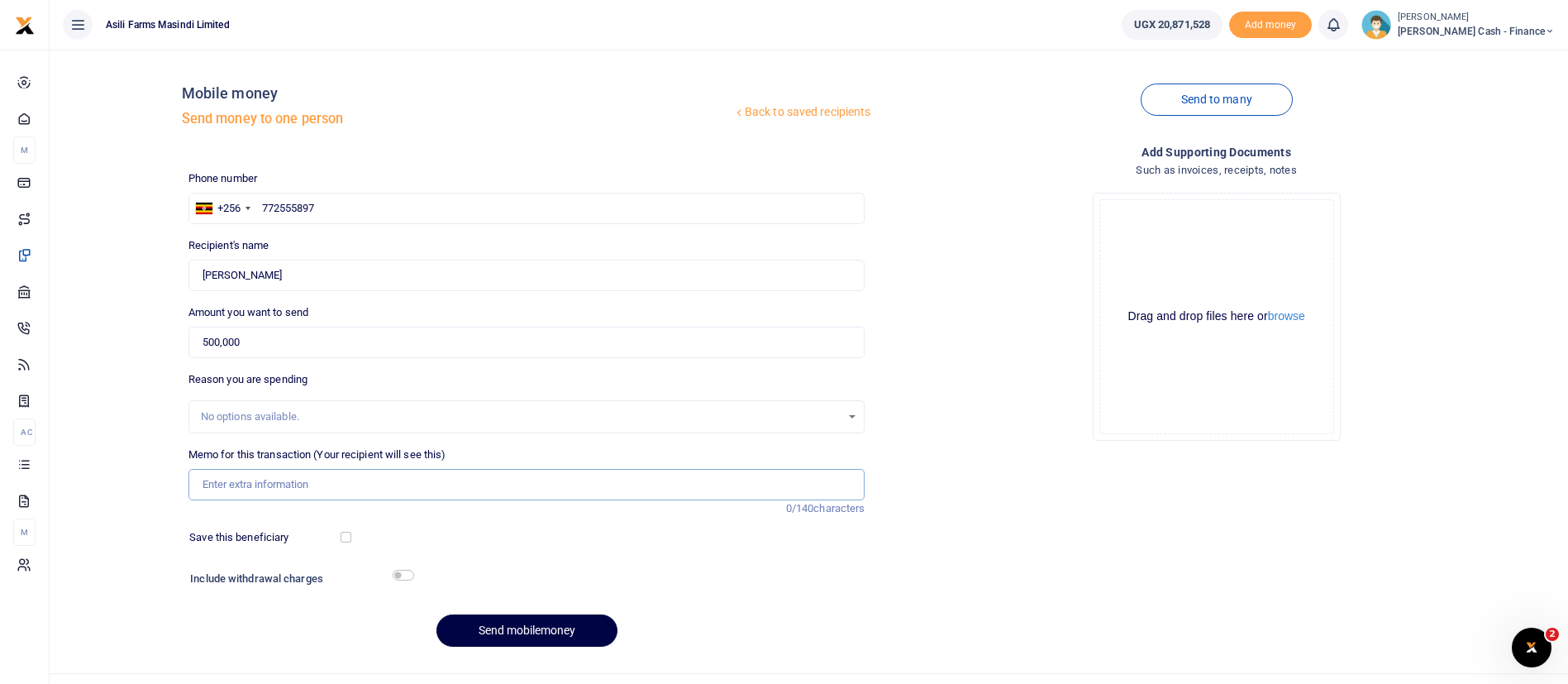
click at [216, 496] on input "Memo for this transaction (Your recipient will see this)" at bounding box center [527, 484] width 677 height 31
type input "F"
click at [340, 207] on input "772555897" at bounding box center [527, 208] width 677 height 31
type input "7"
paste input "774243099"
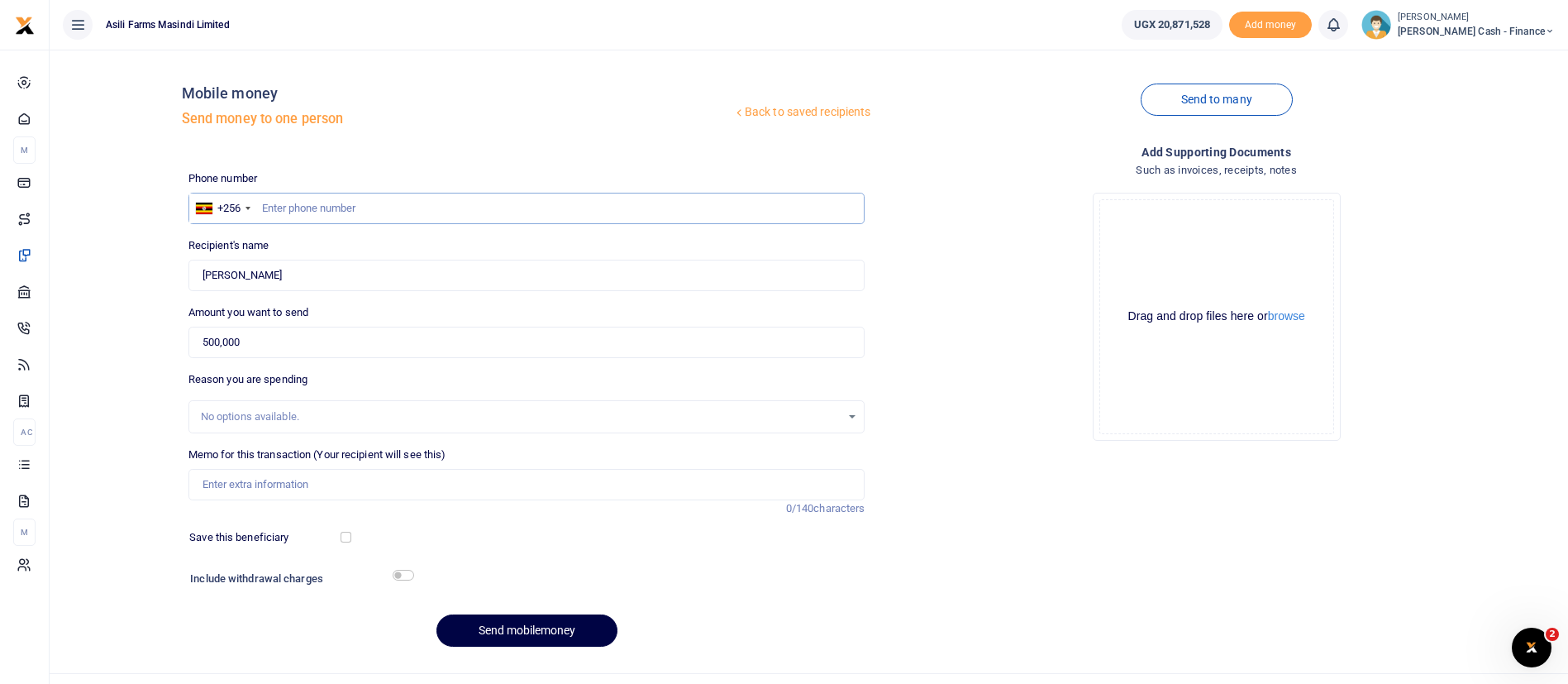
type input "774243099"
type input "Jackson Buni Ondoga"
type input "774243099"
click at [267, 476] on input "Memo for this transaction (Your recipient will see this)" at bounding box center [527, 484] width 677 height 31
type input "Monthly security facilitation for operations September 2025"
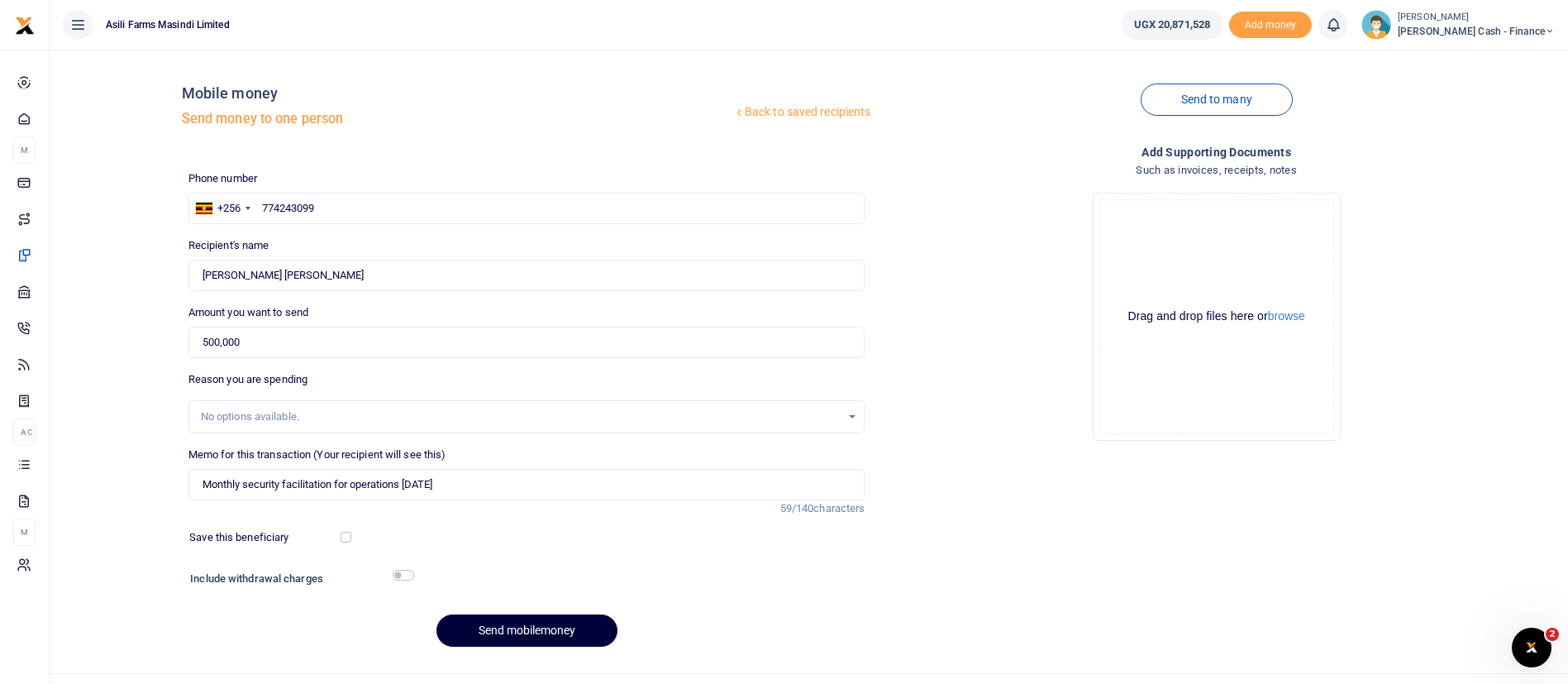
click at [604, 626] on button "Send mobilemoney" at bounding box center [527, 630] width 181 height 32
